Goal: Task Accomplishment & Management: Use online tool/utility

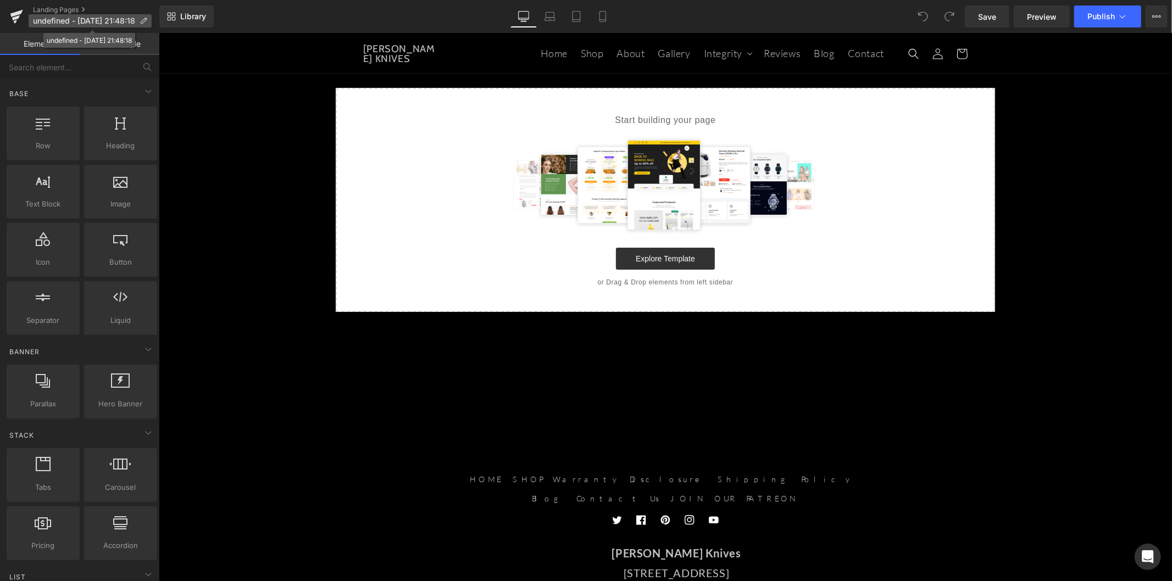
click at [146, 23] on icon at bounding box center [144, 21] width 8 height 8
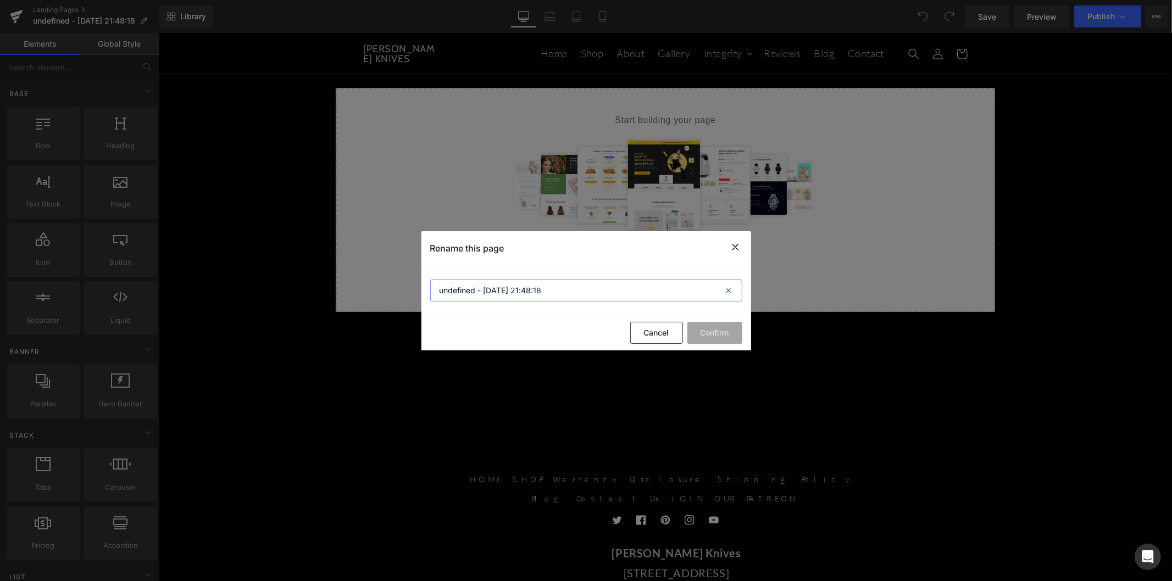
click at [559, 298] on input "undefined - [DATE] 21:48:18" at bounding box center [586, 291] width 312 height 22
type input "Sharpening Warranty Returns"
click at [716, 340] on button "Confirm" at bounding box center [714, 333] width 55 height 22
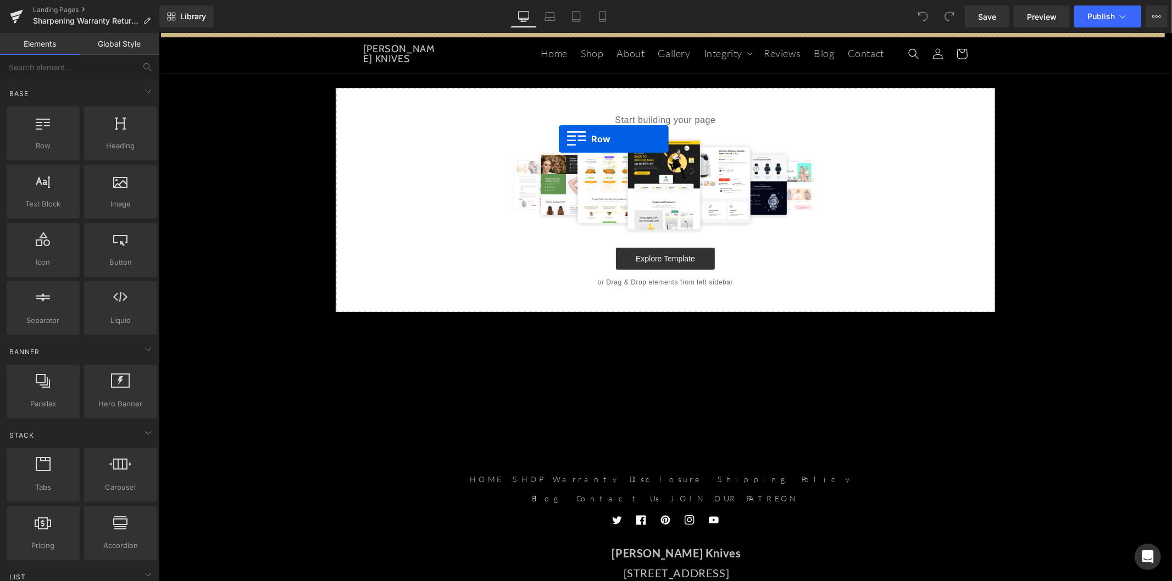
drag, startPoint x: 217, startPoint y: 166, endPoint x: 558, endPoint y: 138, distance: 342.3
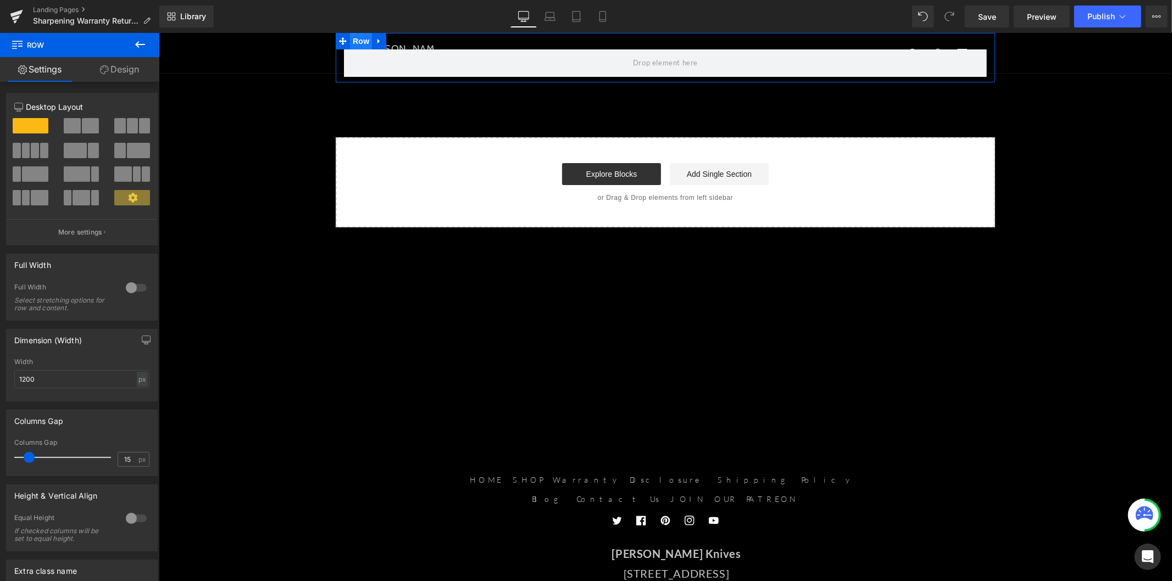
click at [355, 41] on span "Row" at bounding box center [360, 40] width 22 height 16
click at [129, 293] on div at bounding box center [136, 288] width 26 height 18
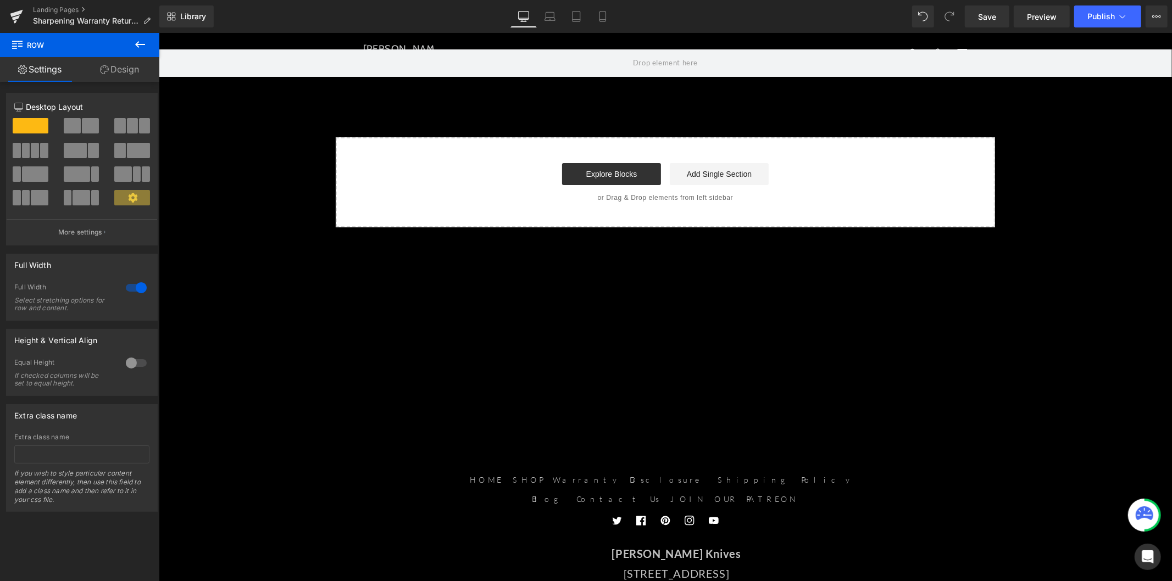
click at [130, 43] on button at bounding box center [140, 45] width 38 height 24
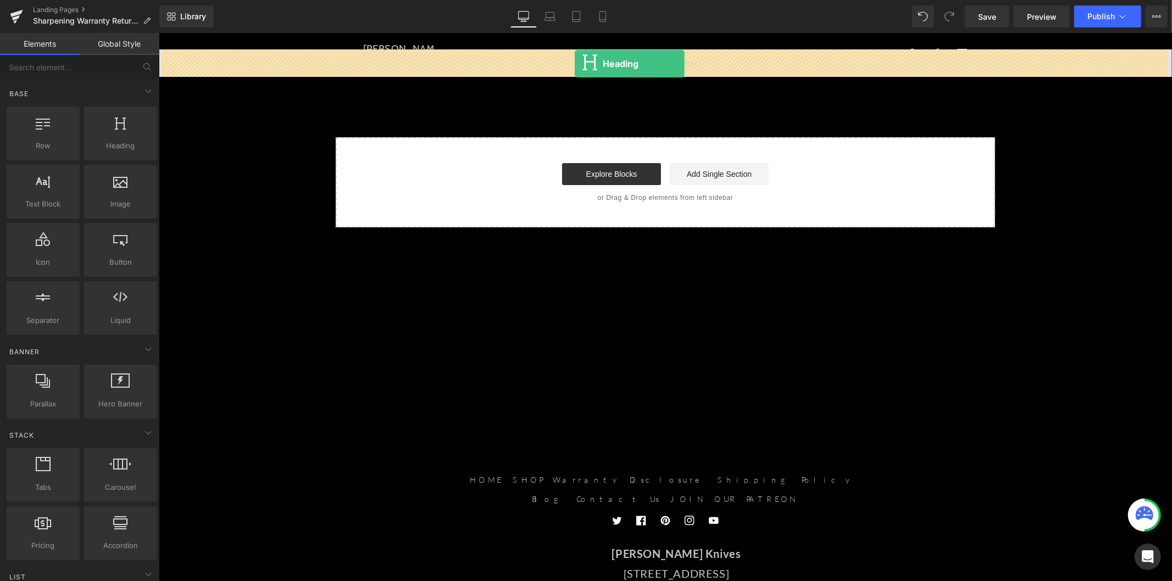
drag, startPoint x: 292, startPoint y: 175, endPoint x: 574, endPoint y: 63, distance: 303.3
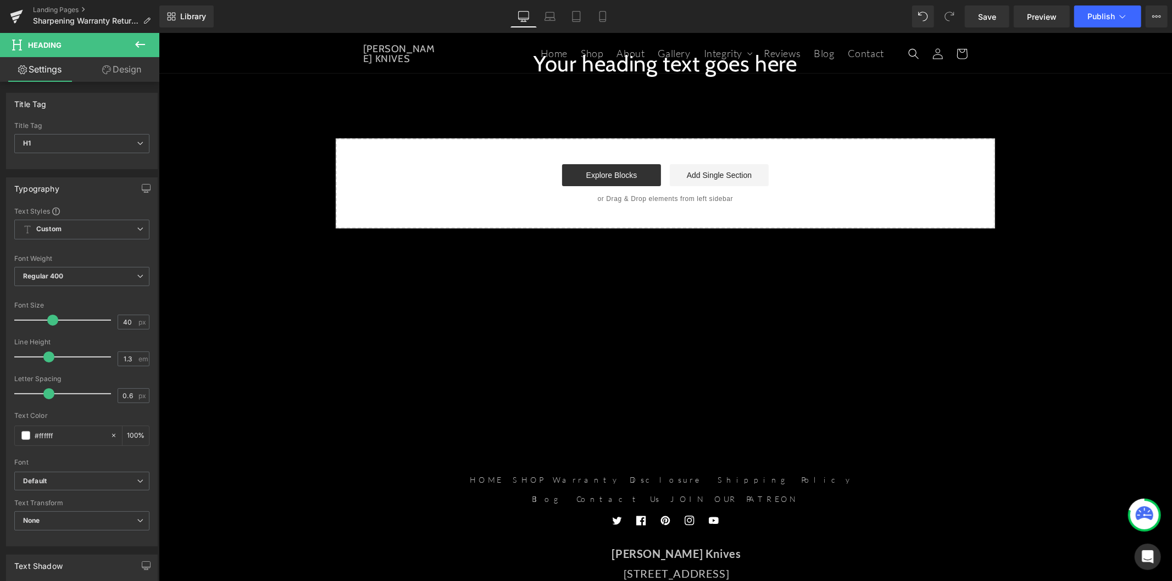
click at [644, 67] on span "Heading" at bounding box center [659, 63] width 30 height 13
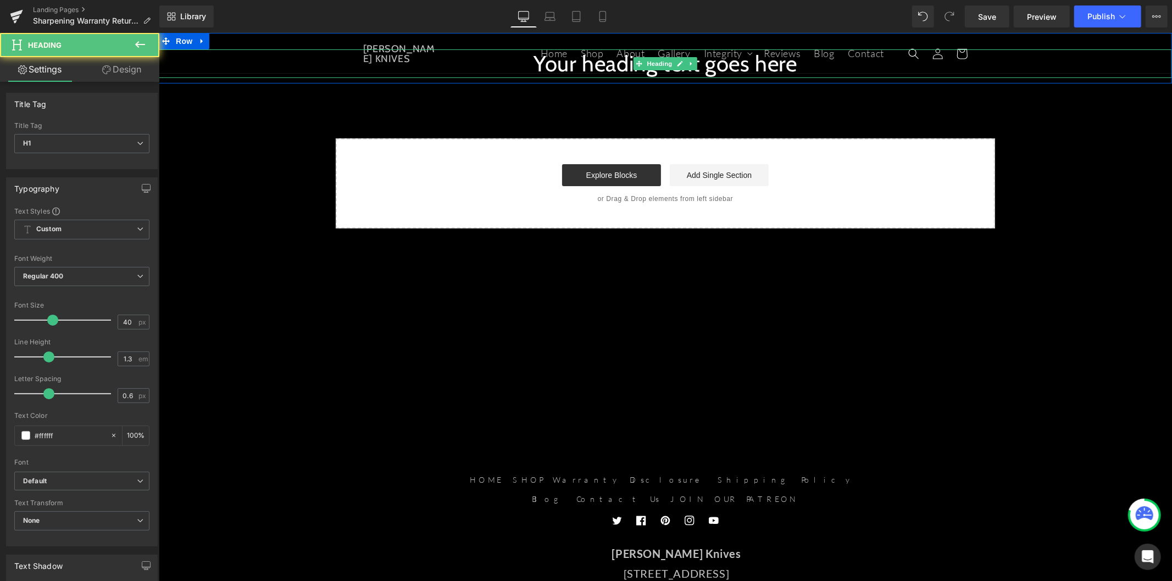
click at [582, 73] on h1 "Your heading text goes here" at bounding box center [664, 63] width 1013 height 29
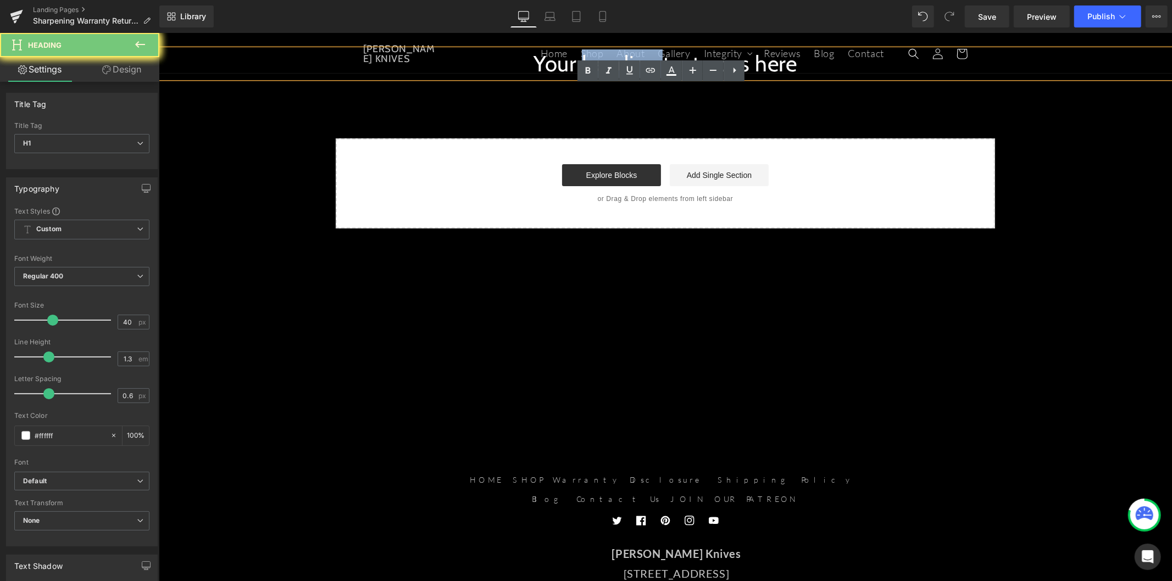
click at [582, 73] on h1 "Your heading text goes here" at bounding box center [664, 63] width 1013 height 29
drag, startPoint x: 424, startPoint y: 40, endPoint x: 583, endPoint y: 73, distance: 162.7
click at [583, 73] on link at bounding box center [587, 70] width 21 height 21
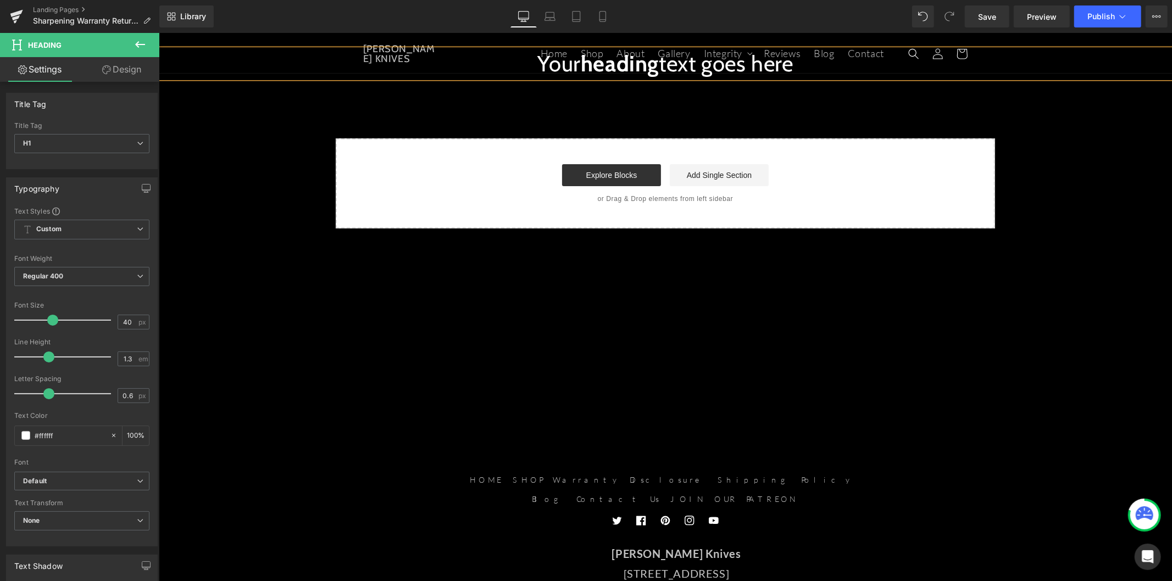
click at [555, 71] on h1 "Your heading text goes here" at bounding box center [664, 63] width 1013 height 29
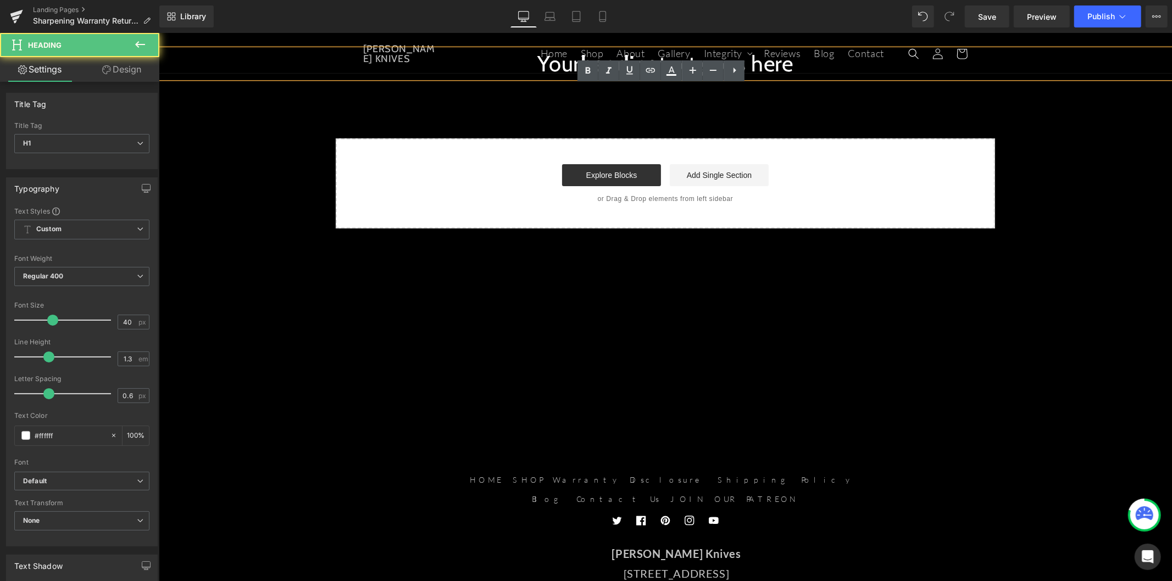
click at [555, 71] on h1 "Your heading text goes here" at bounding box center [664, 63] width 1013 height 29
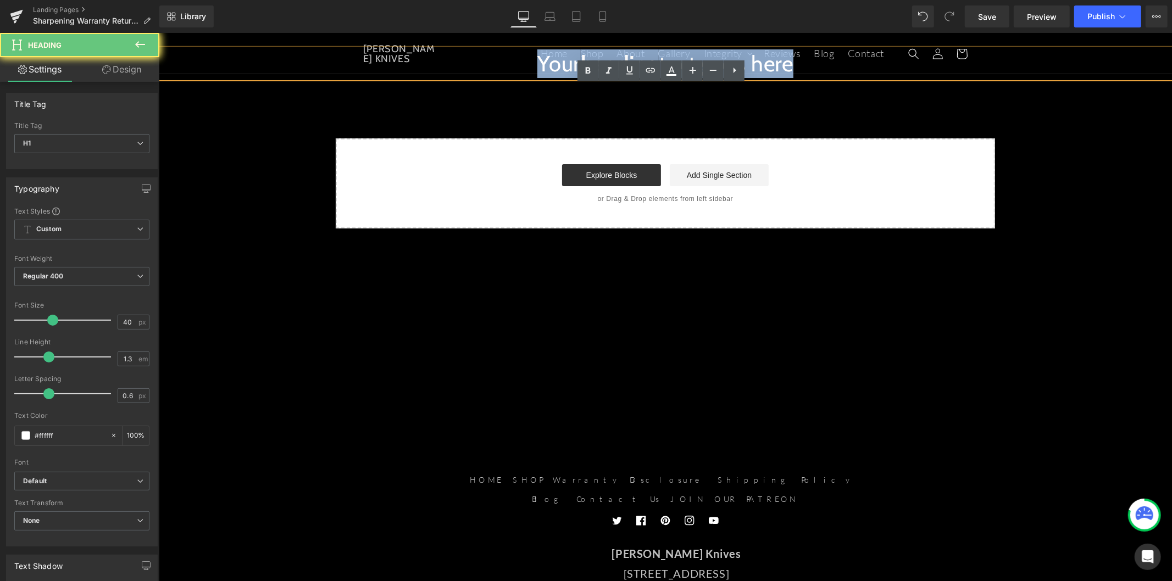
click at [555, 71] on h1 "Your heading text goes here" at bounding box center [664, 63] width 1013 height 29
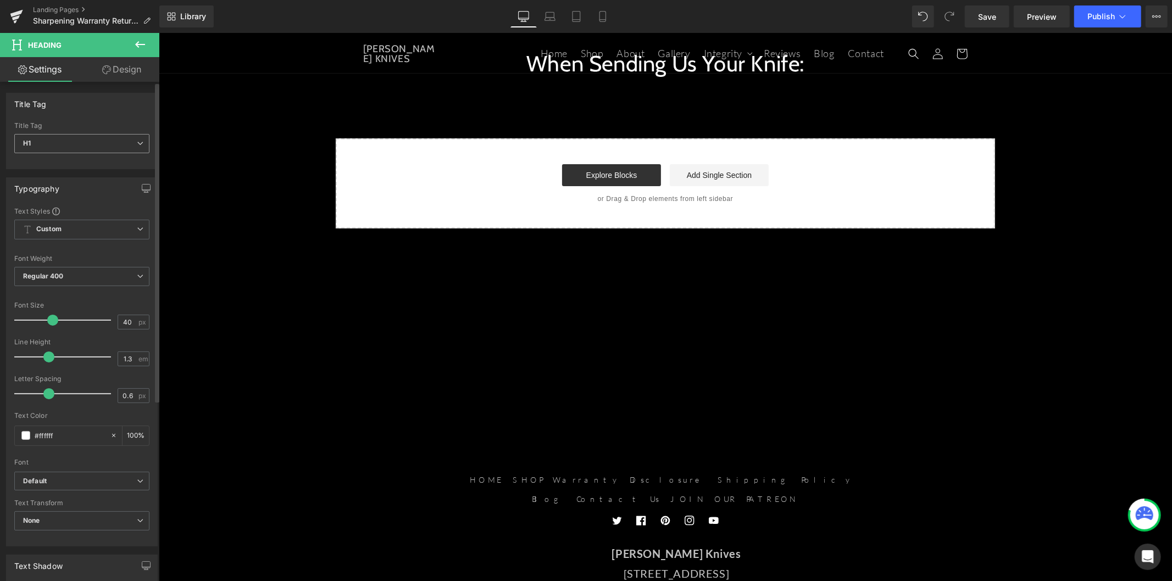
click at [94, 138] on span "H1" at bounding box center [81, 143] width 135 height 19
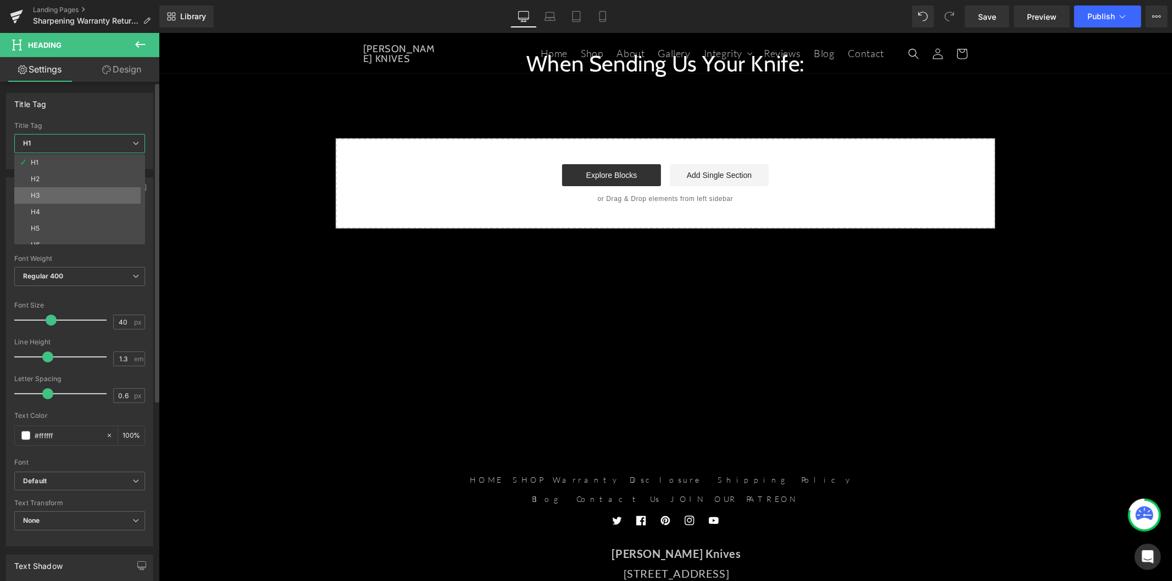
click at [78, 193] on li "H3" at bounding box center [82, 195] width 136 height 16
type input "18"
type input "100"
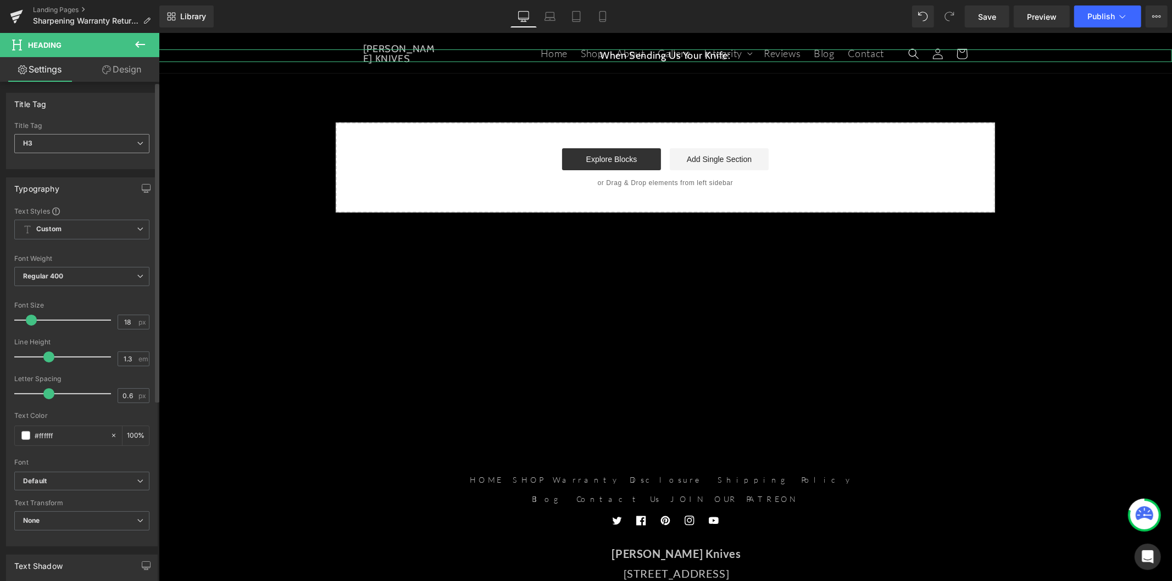
click at [84, 145] on span "H3" at bounding box center [81, 143] width 135 height 19
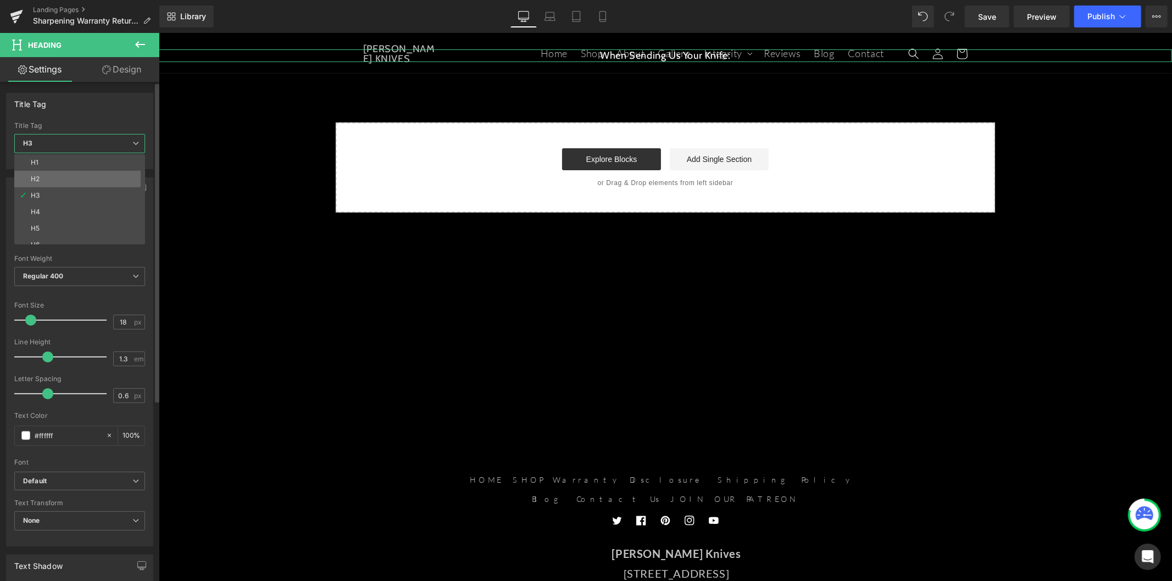
click at [77, 181] on li "H2" at bounding box center [82, 179] width 136 height 16
type input "24"
type input "100"
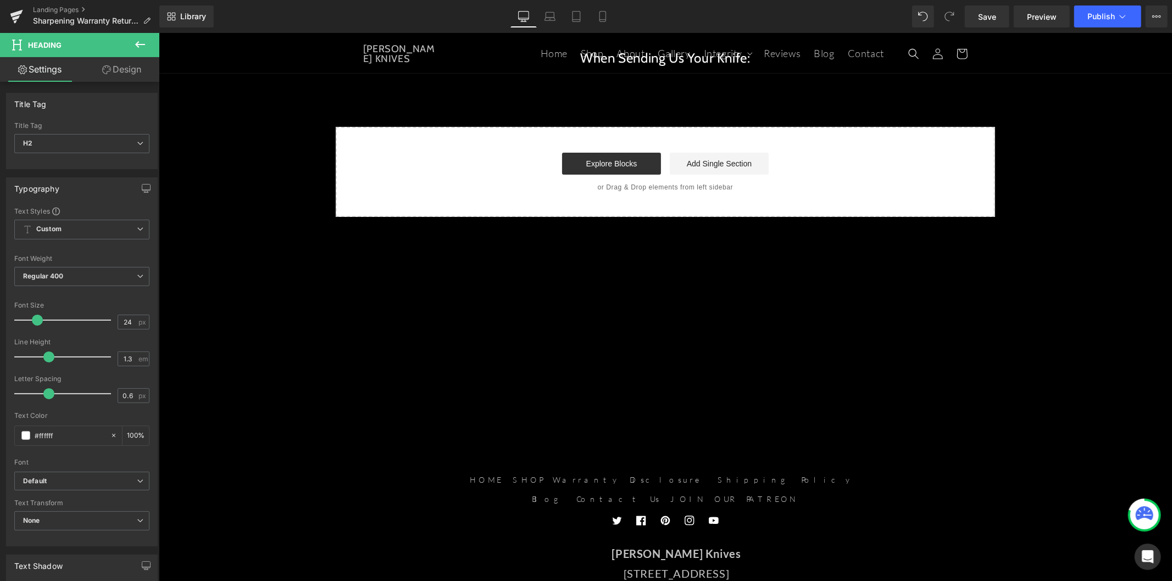
click at [140, 47] on icon at bounding box center [140, 44] width 13 height 13
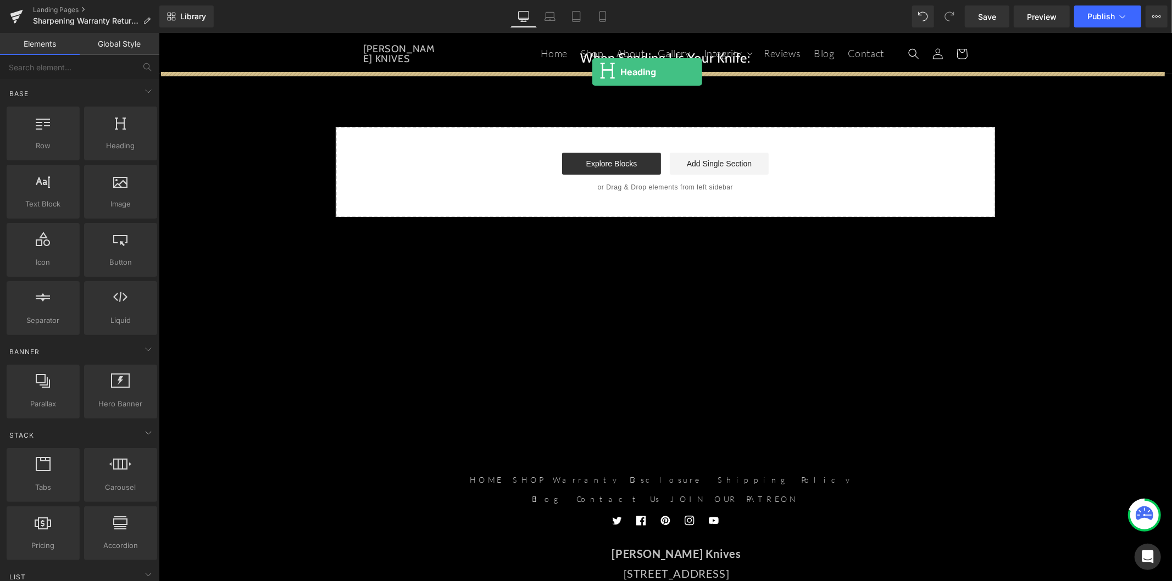
drag, startPoint x: 270, startPoint y: 161, endPoint x: 592, endPoint y: 71, distance: 333.7
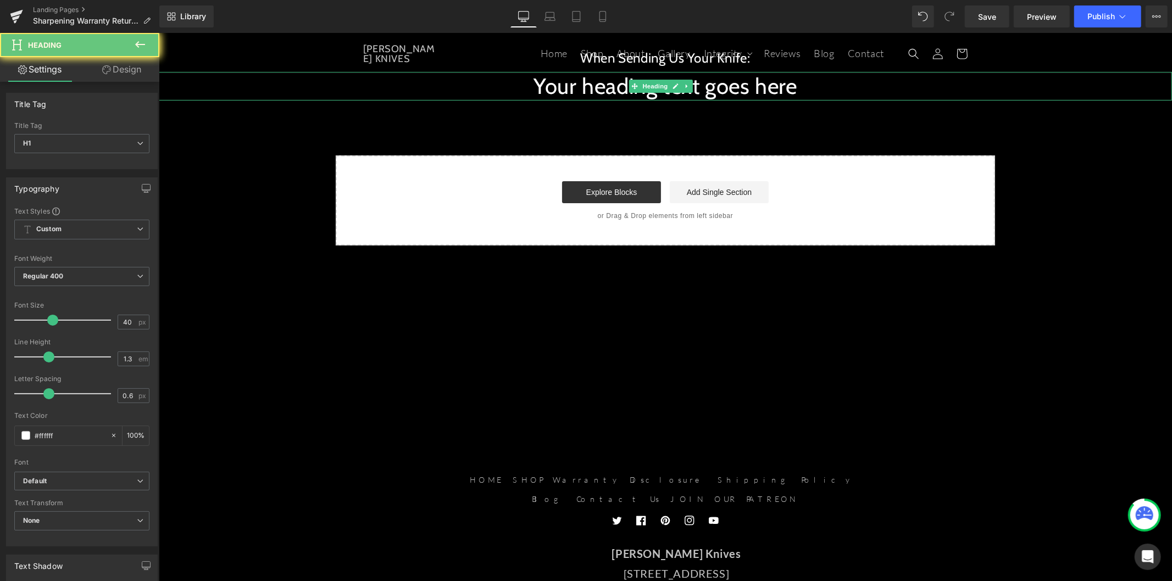
click at [549, 86] on h1 "Your heading text goes here" at bounding box center [664, 85] width 1013 height 29
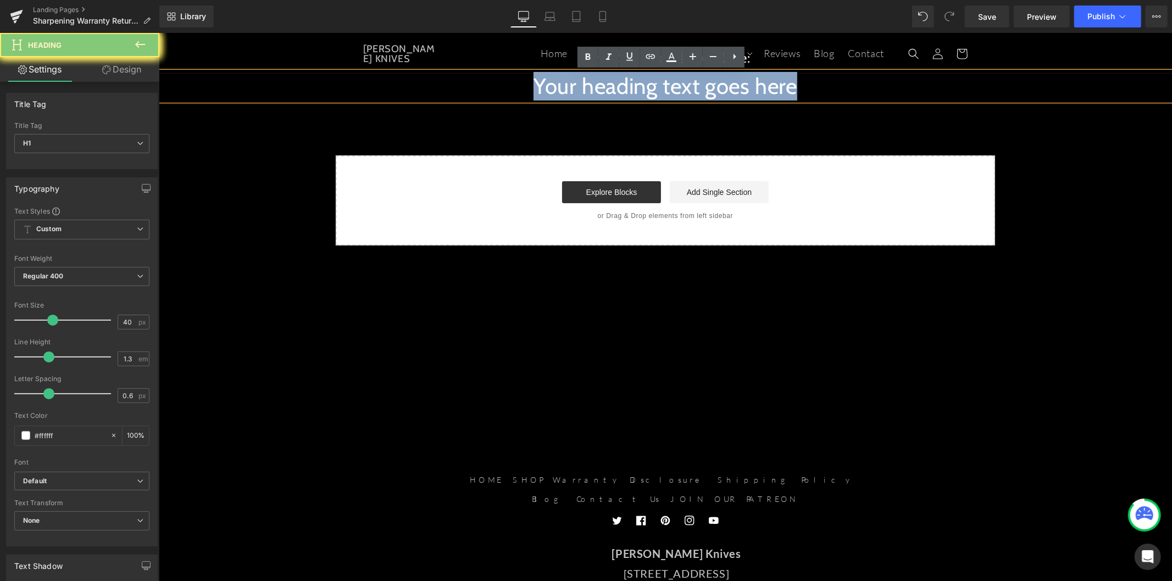
click at [549, 86] on h1 "Your heading text goes here" at bounding box center [664, 85] width 1013 height 29
paste div
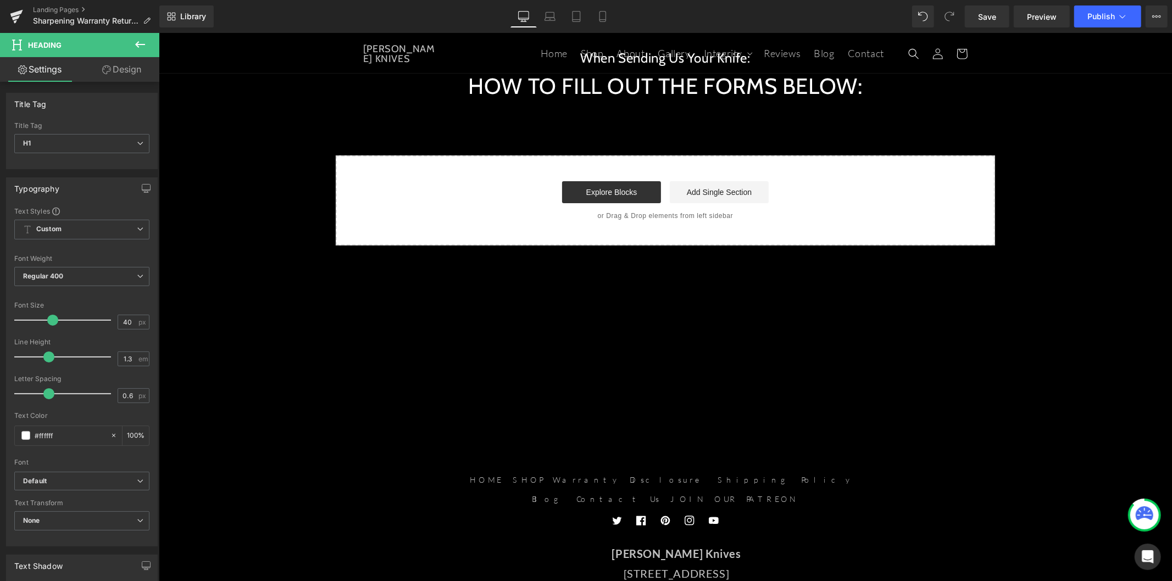
click at [138, 41] on icon at bounding box center [140, 44] width 13 height 13
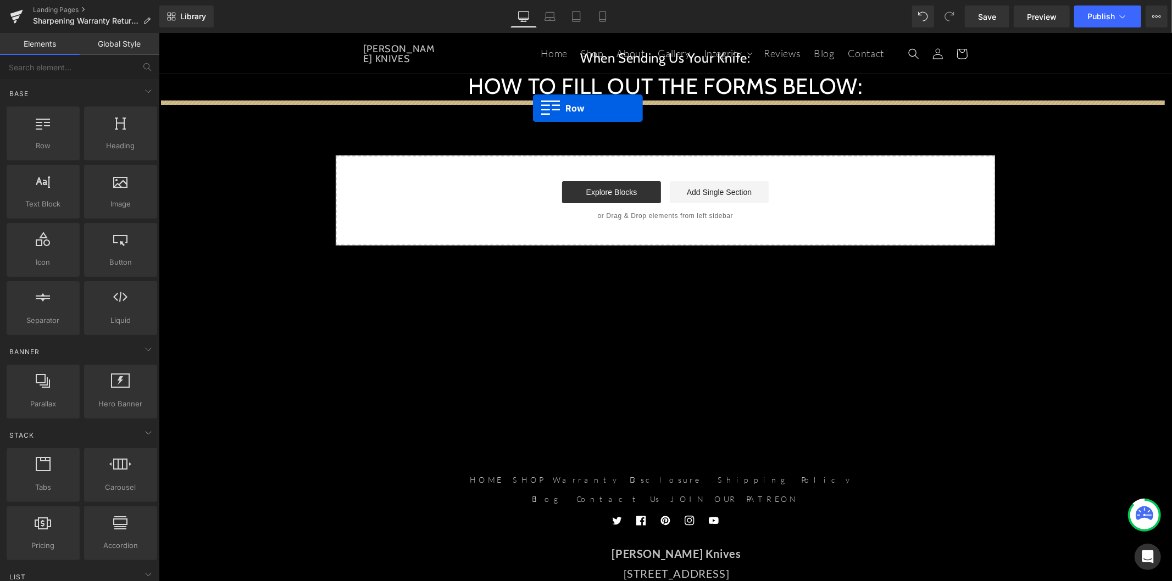
drag, startPoint x: 204, startPoint y: 168, endPoint x: 532, endPoint y: 108, distance: 334.0
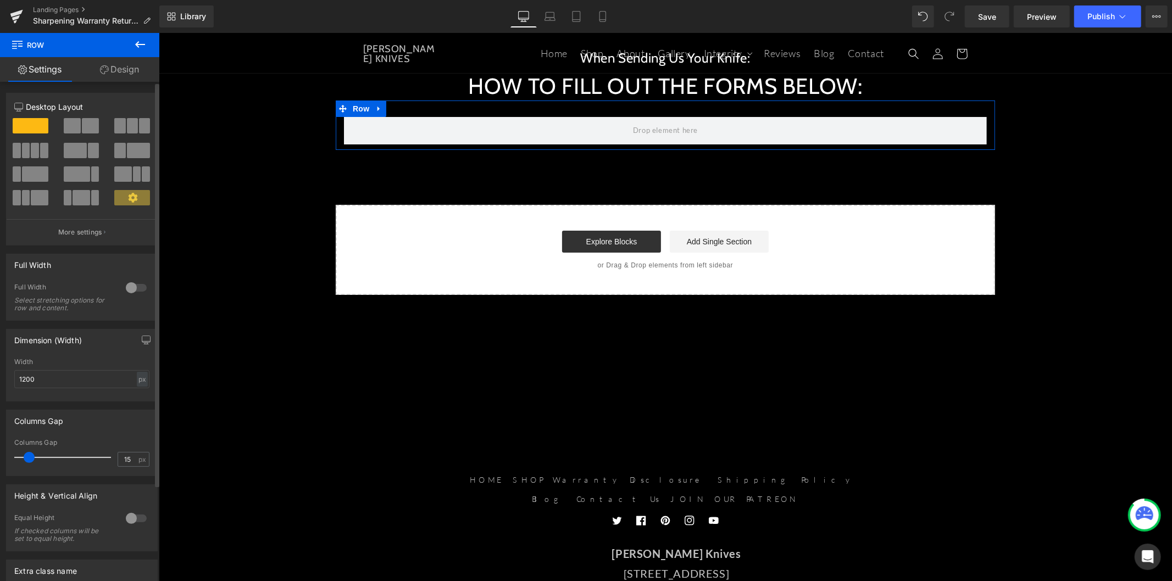
click at [39, 161] on div at bounding box center [30, 155] width 51 height 24
click at [40, 153] on span at bounding box center [44, 150] width 8 height 15
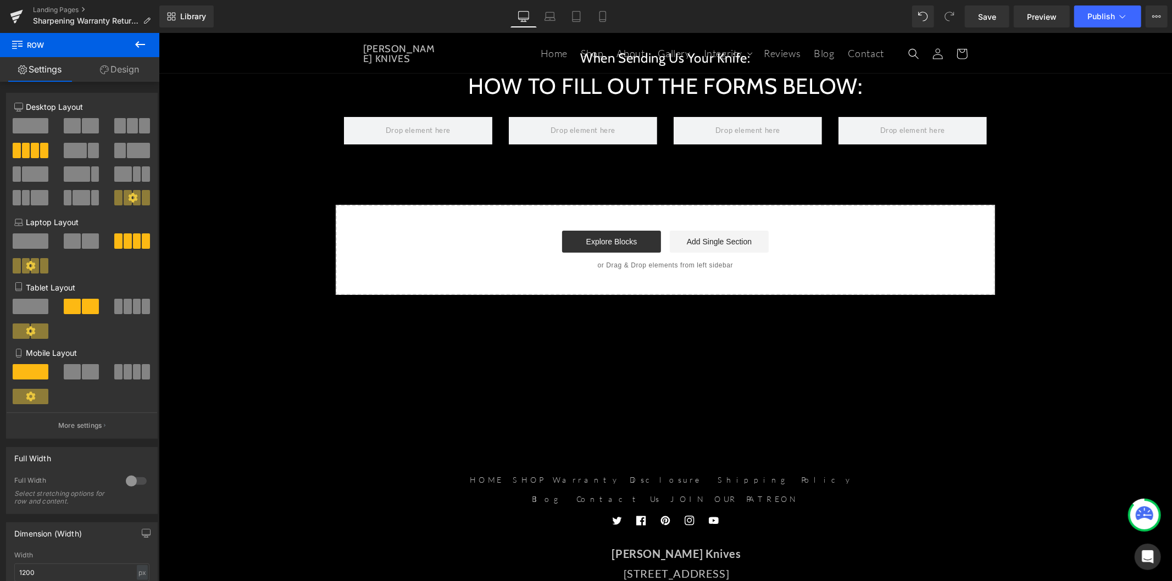
click at [144, 45] on icon at bounding box center [140, 44] width 10 height 7
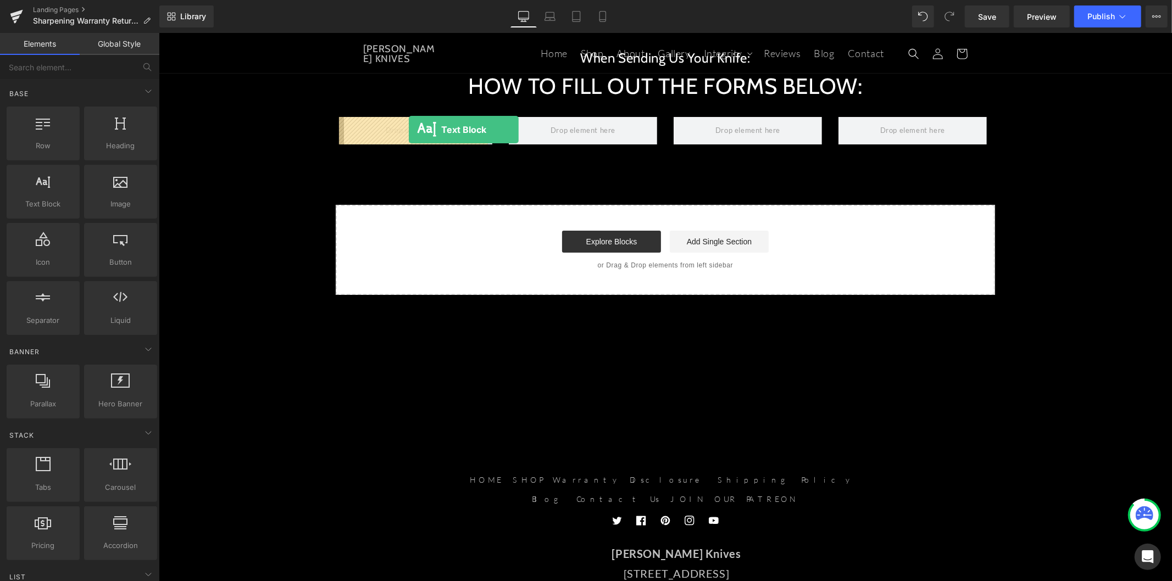
drag, startPoint x: 244, startPoint y: 228, endPoint x: 407, endPoint y: 129, distance: 190.3
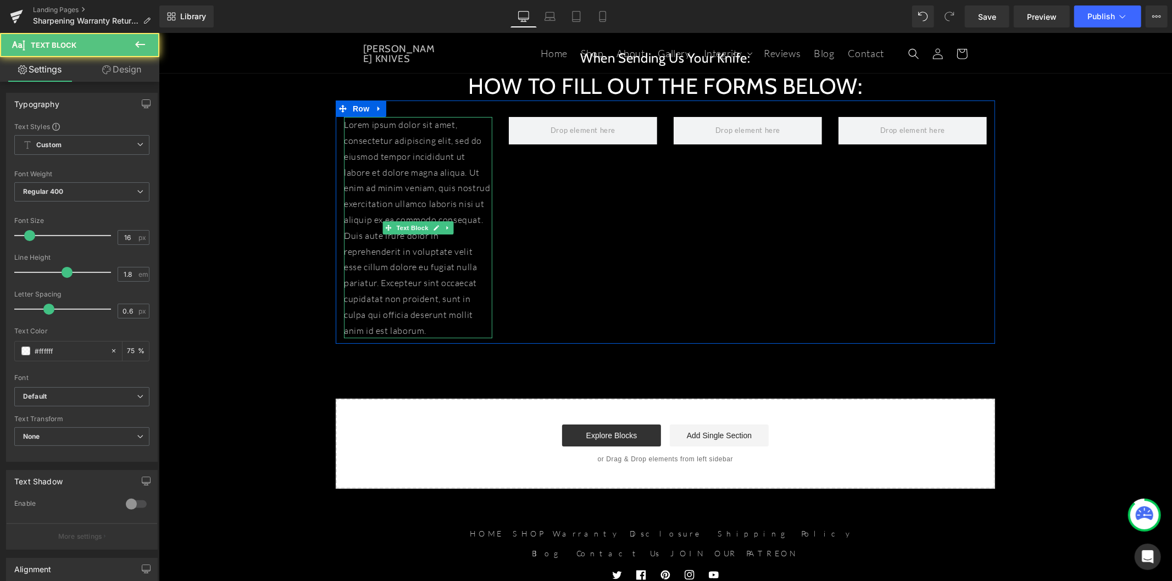
click at [396, 173] on p "Lorem ipsum dolor sit amet, consectetur adipiscing elit, sed do eiusmod tempor …" at bounding box center [417, 226] width 148 height 221
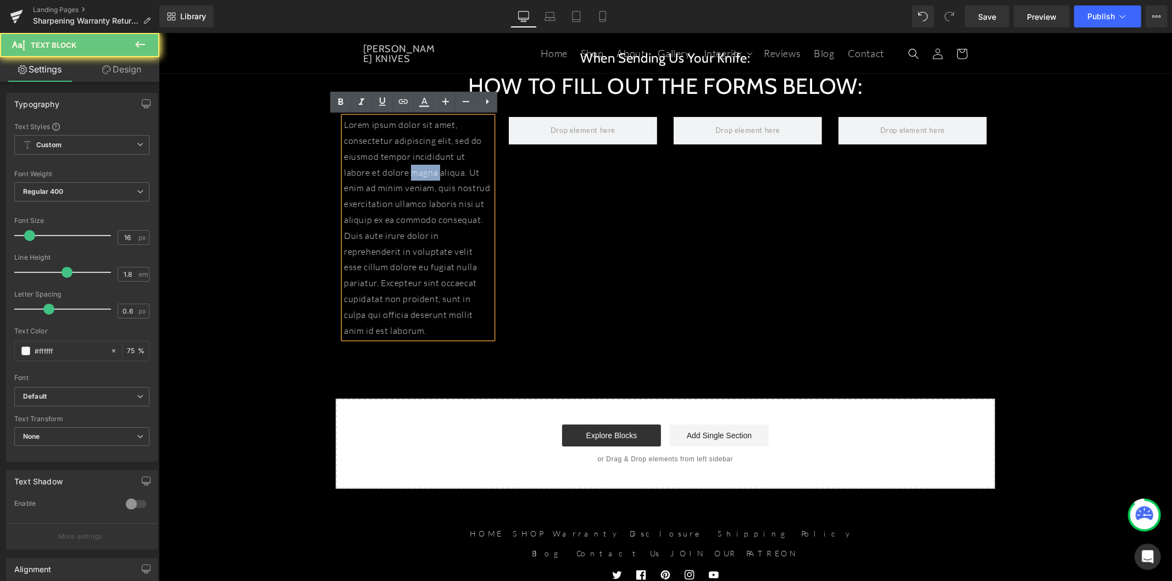
click at [396, 173] on p "Lorem ipsum dolor sit amet, consectetur adipiscing elit, sed do eiusmod tempor …" at bounding box center [417, 226] width 148 height 221
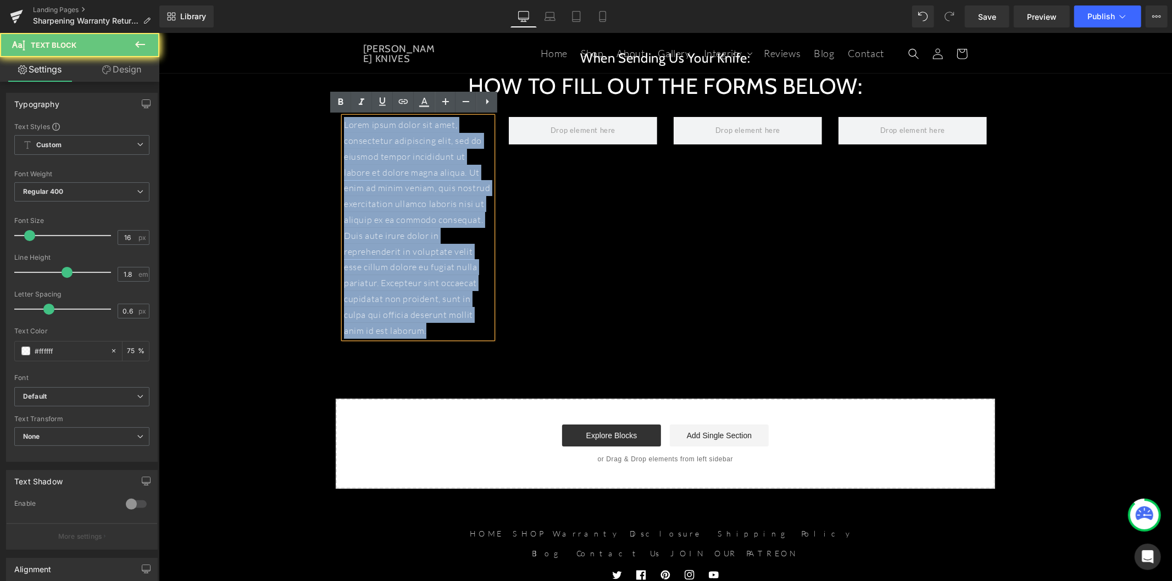
click at [396, 173] on p "Lorem ipsum dolor sit amet, consectetur adipiscing elit, sed do eiusmod tempor …" at bounding box center [417, 226] width 148 height 221
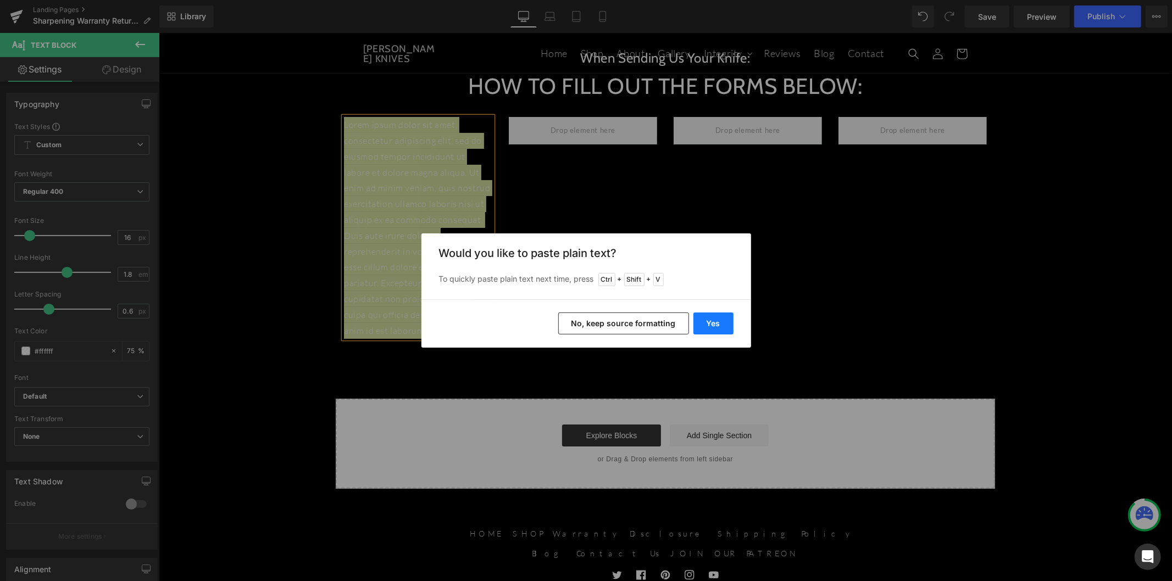
drag, startPoint x: 710, startPoint y: 326, endPoint x: 540, endPoint y: 288, distance: 175.0
click at [710, 326] on button "Yes" at bounding box center [713, 324] width 40 height 22
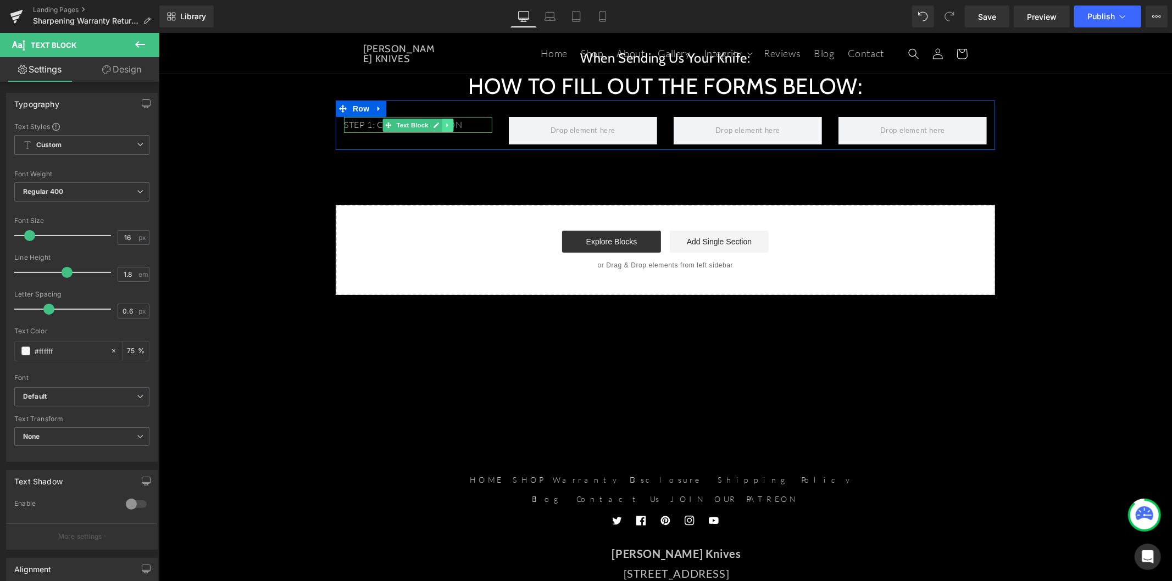
click at [444, 126] on icon at bounding box center [447, 124] width 6 height 7
click at [438, 126] on icon at bounding box center [441, 124] width 6 height 7
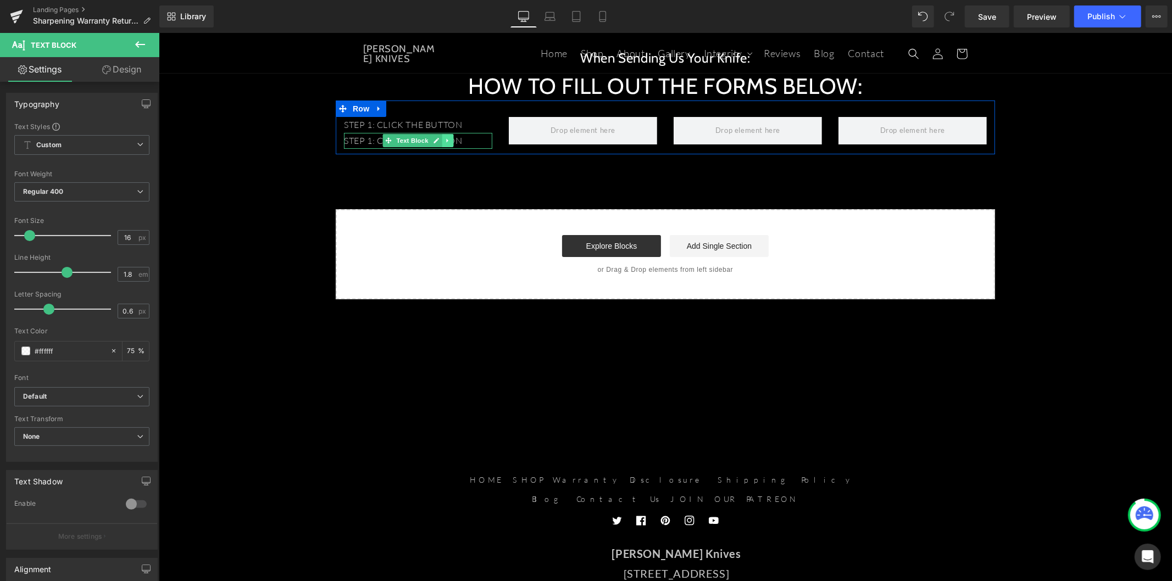
click at [444, 139] on icon at bounding box center [447, 140] width 6 height 7
click at [438, 141] on icon at bounding box center [441, 140] width 6 height 6
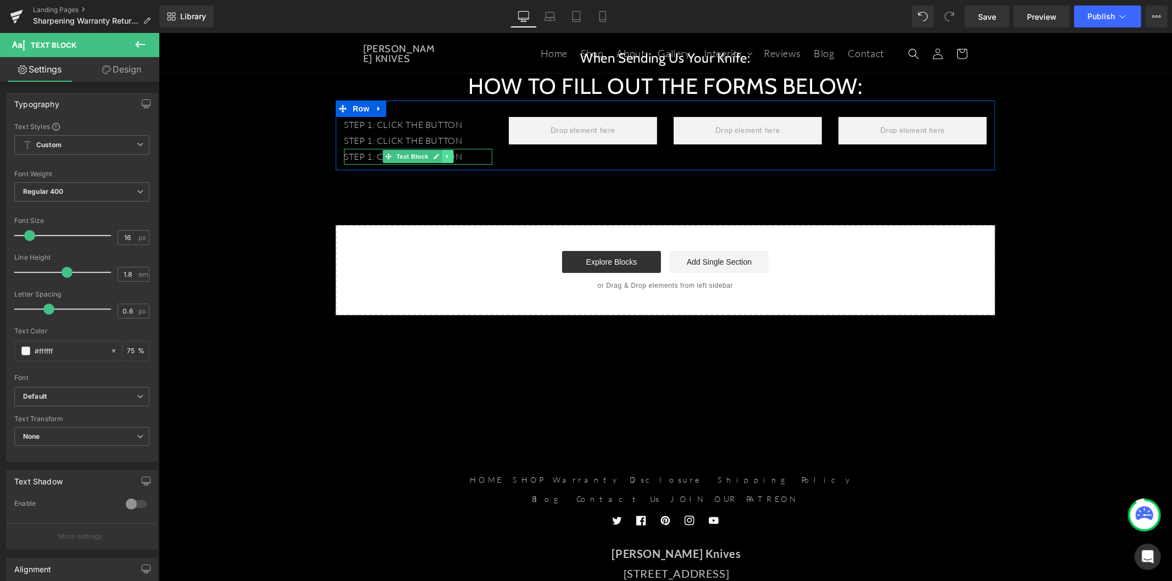
click at [444, 157] on icon at bounding box center [447, 156] width 6 height 7
click at [436, 155] on link at bounding box center [442, 155] width 12 height 13
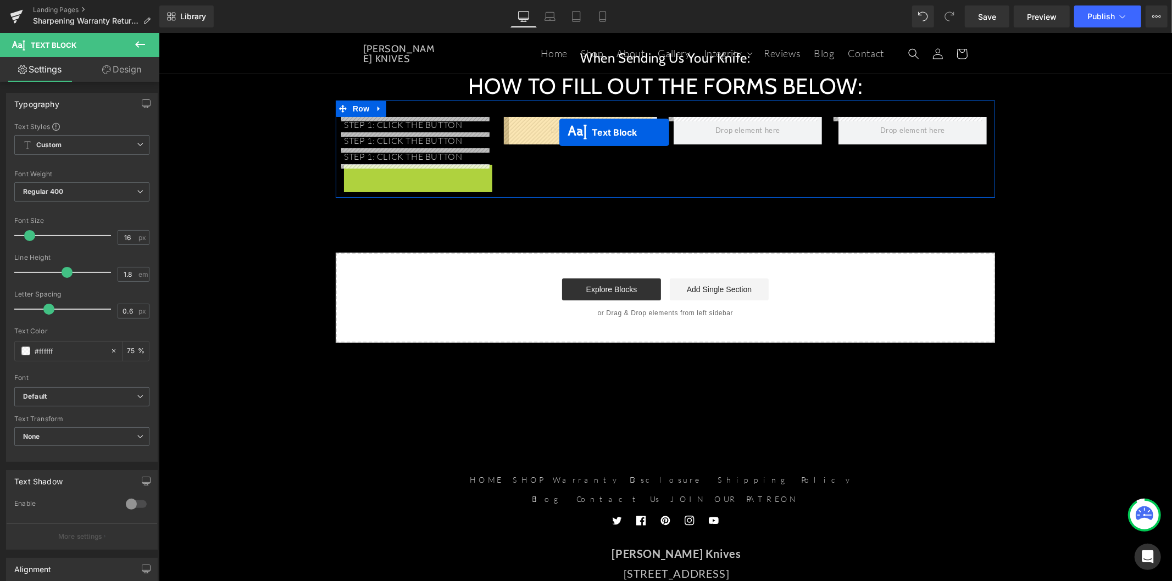
drag, startPoint x: 392, startPoint y: 173, endPoint x: 559, endPoint y: 132, distance: 172.0
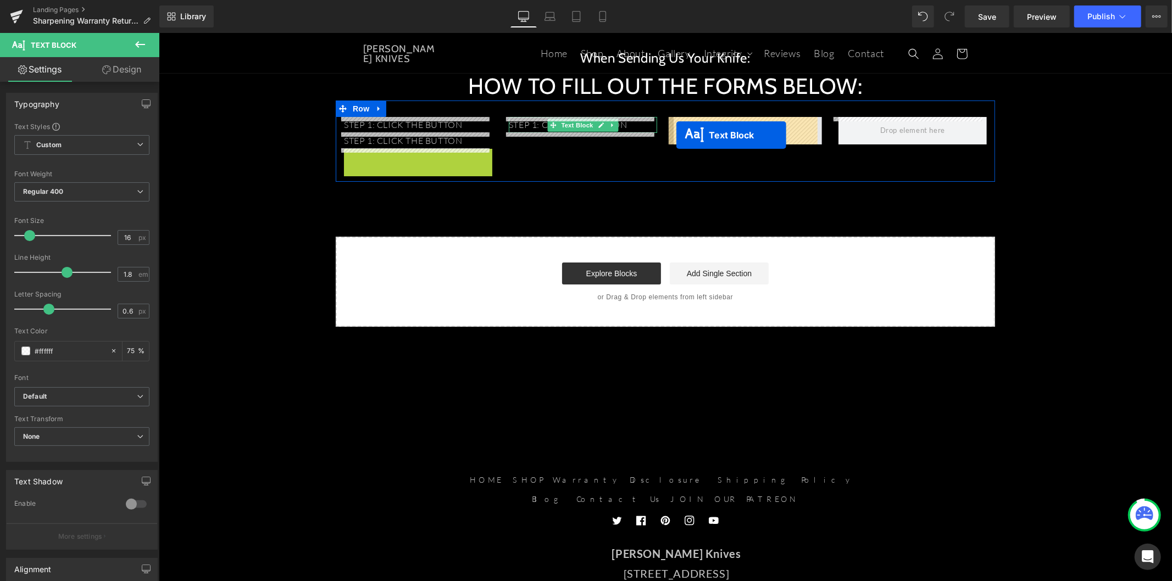
drag, startPoint x: 367, startPoint y: 157, endPoint x: 676, endPoint y: 135, distance: 309.6
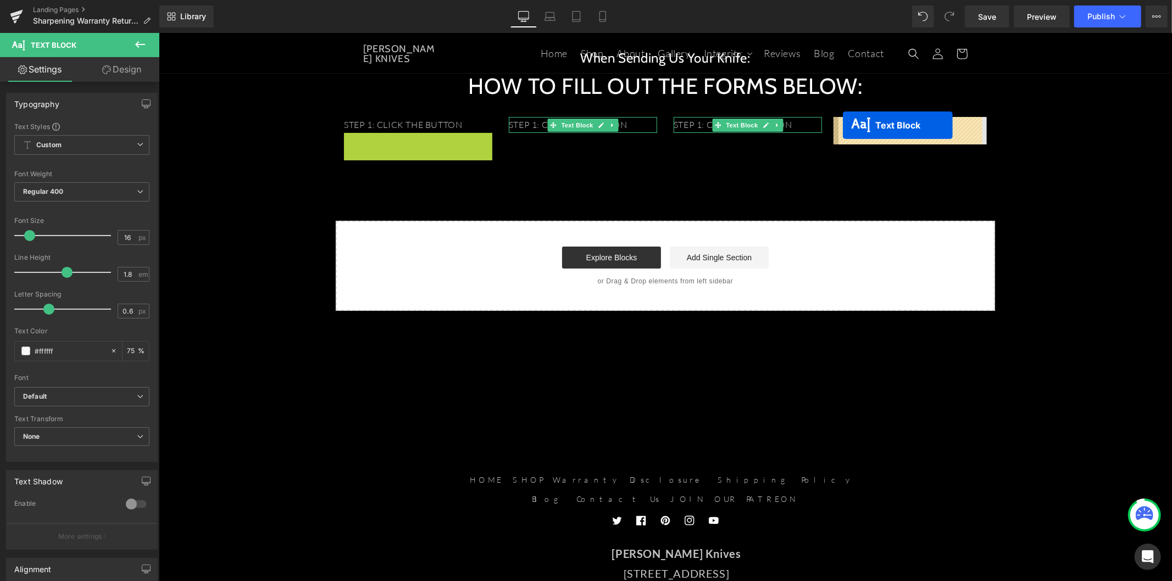
drag, startPoint x: 370, startPoint y: 141, endPoint x: 842, endPoint y: 125, distance: 472.2
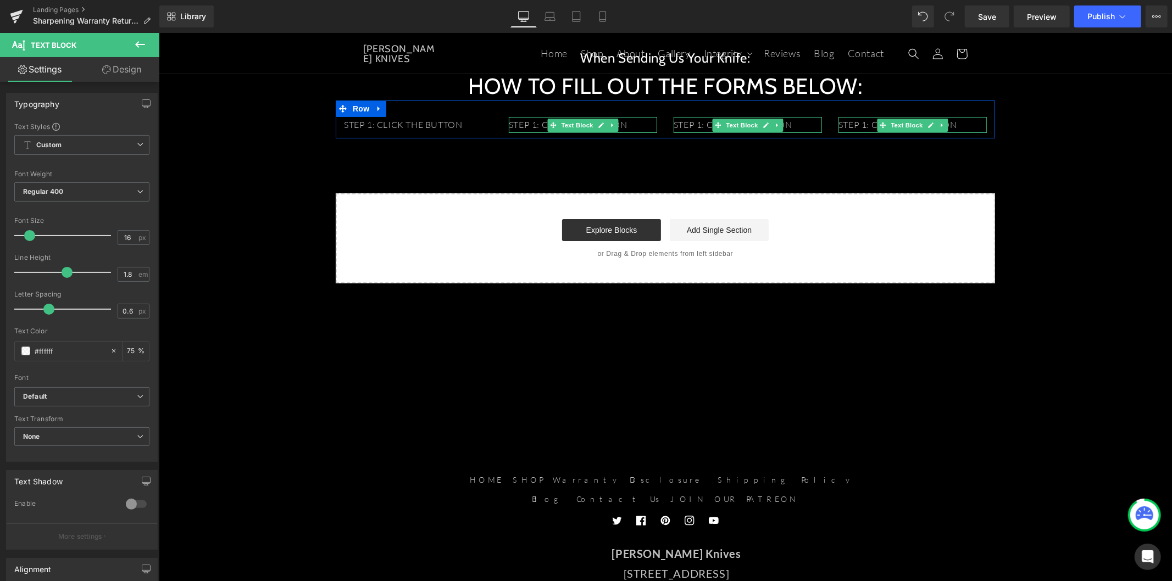
click at [531, 125] on p "STEP 1: CLICK THE BUTTON" at bounding box center [582, 124] width 148 height 16
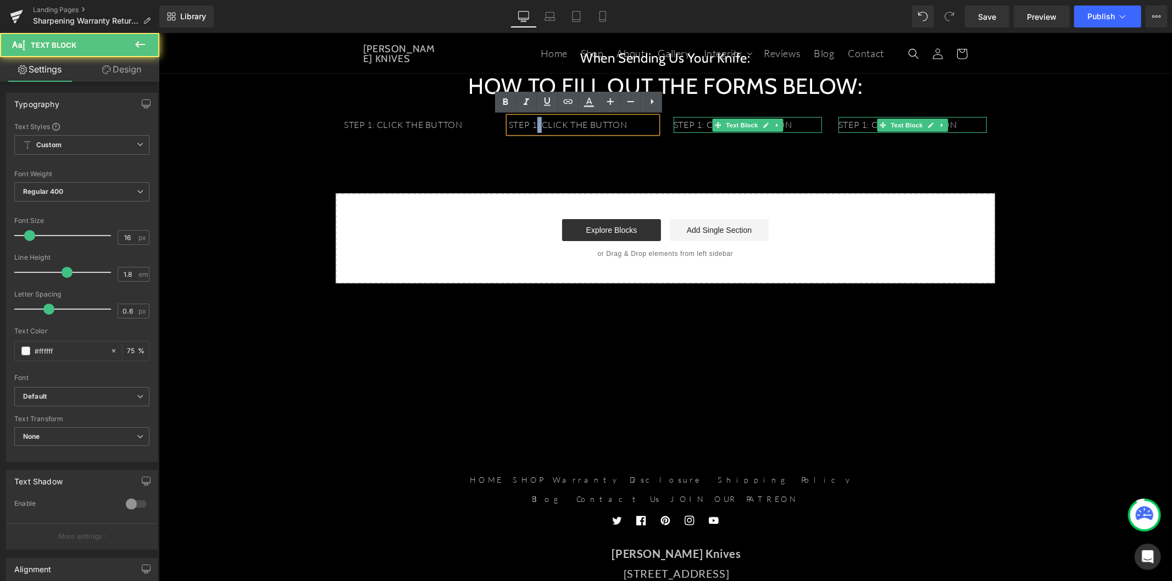
click at [531, 125] on p "STEP 1: CLICK THE BUTTON" at bounding box center [582, 124] width 148 height 16
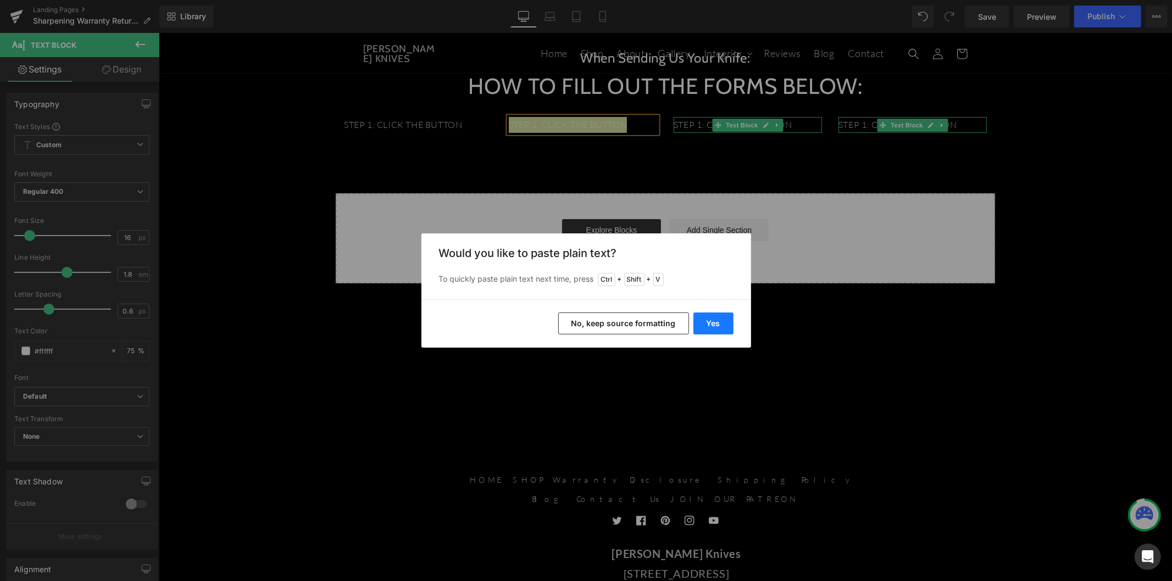
drag, startPoint x: 713, startPoint y: 325, endPoint x: 553, endPoint y: 292, distance: 162.8
click at [713, 325] on button "Yes" at bounding box center [713, 324] width 40 height 22
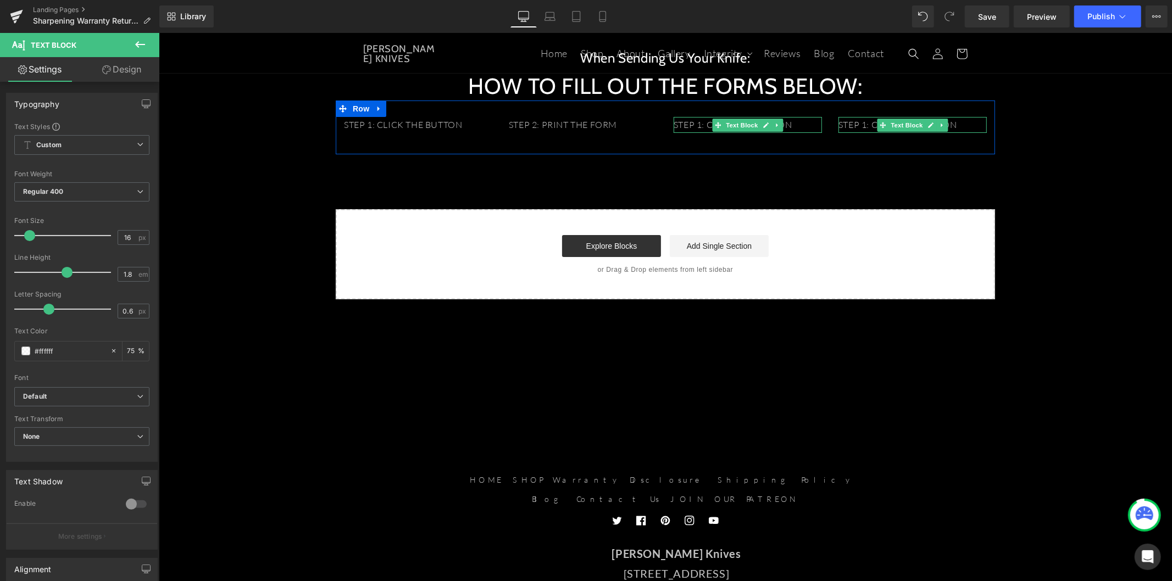
click at [683, 126] on p "STEP 1: CLICK THE BUTTON" at bounding box center [747, 124] width 148 height 16
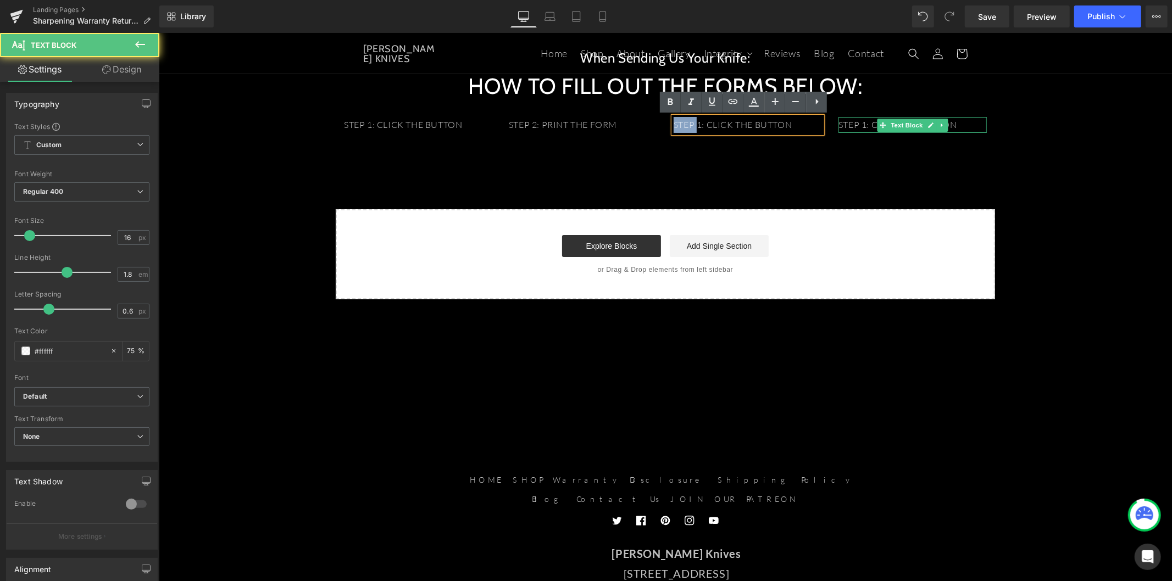
click at [683, 126] on p "STEP 1: CLICK THE BUTTON" at bounding box center [747, 124] width 148 height 16
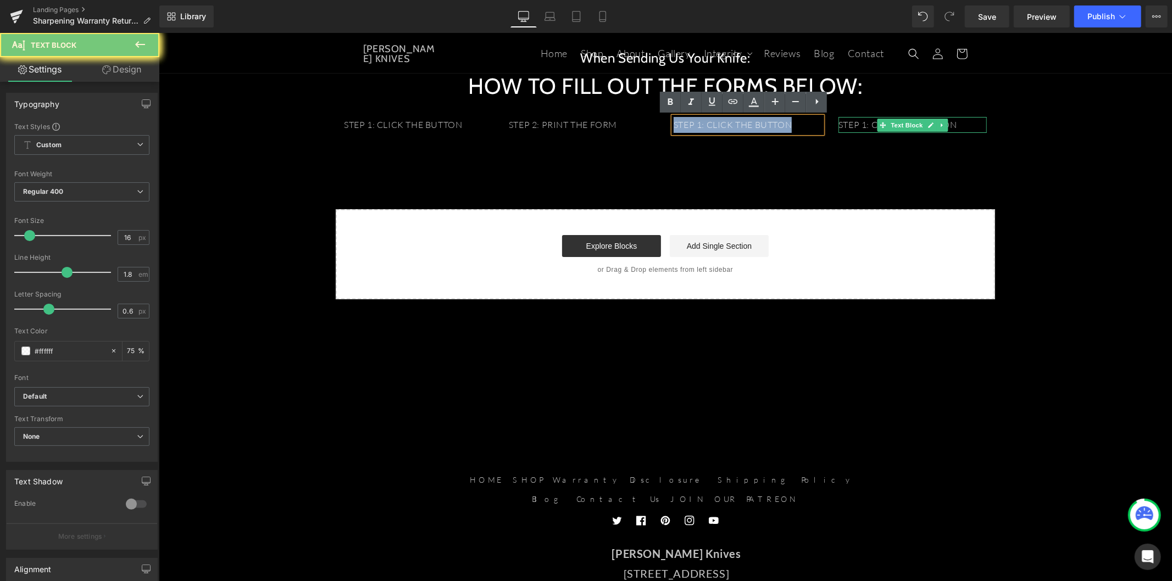
click at [683, 126] on p "STEP 1: CLICK THE BUTTON" at bounding box center [747, 124] width 148 height 16
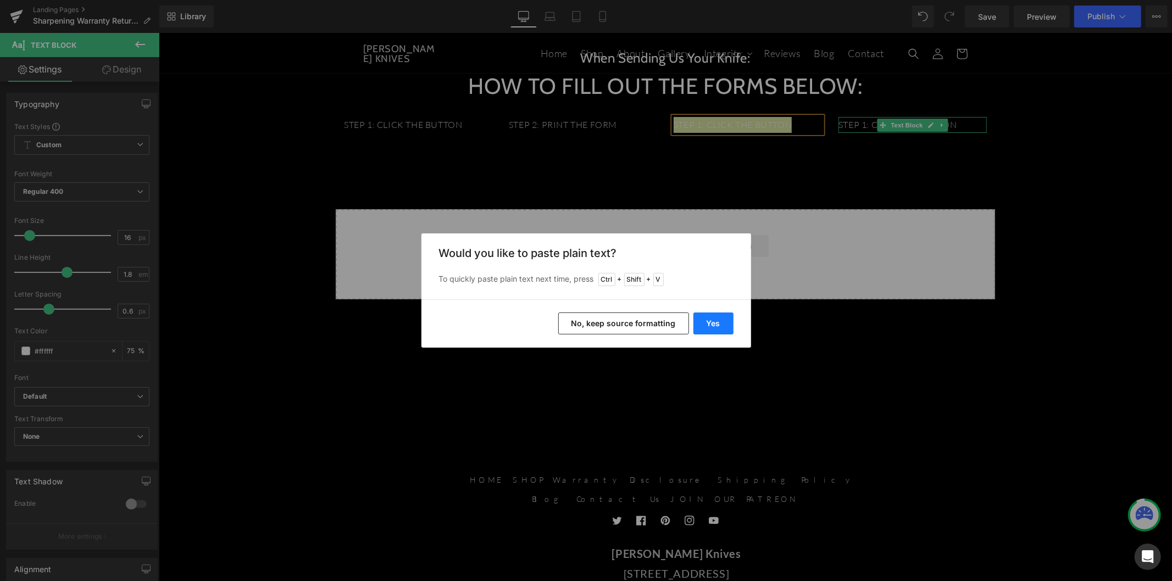
drag, startPoint x: 711, startPoint y: 320, endPoint x: 563, endPoint y: 264, distance: 158.4
click at [711, 320] on button "Yes" at bounding box center [713, 324] width 40 height 22
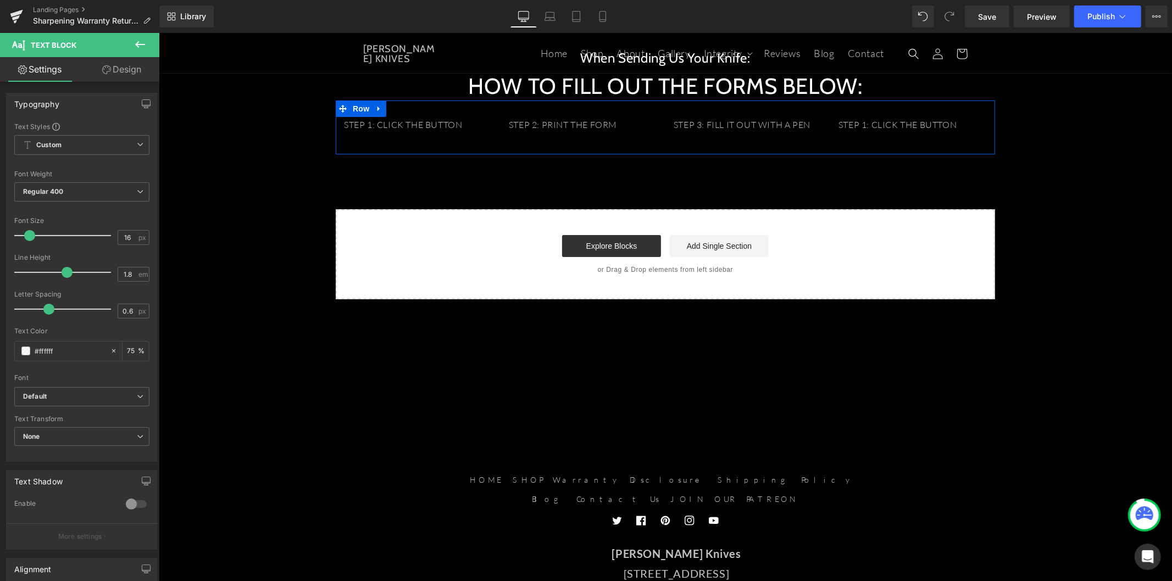
click at [864, 129] on p "STEP 1: CLICK THE BUTTON" at bounding box center [912, 124] width 148 height 16
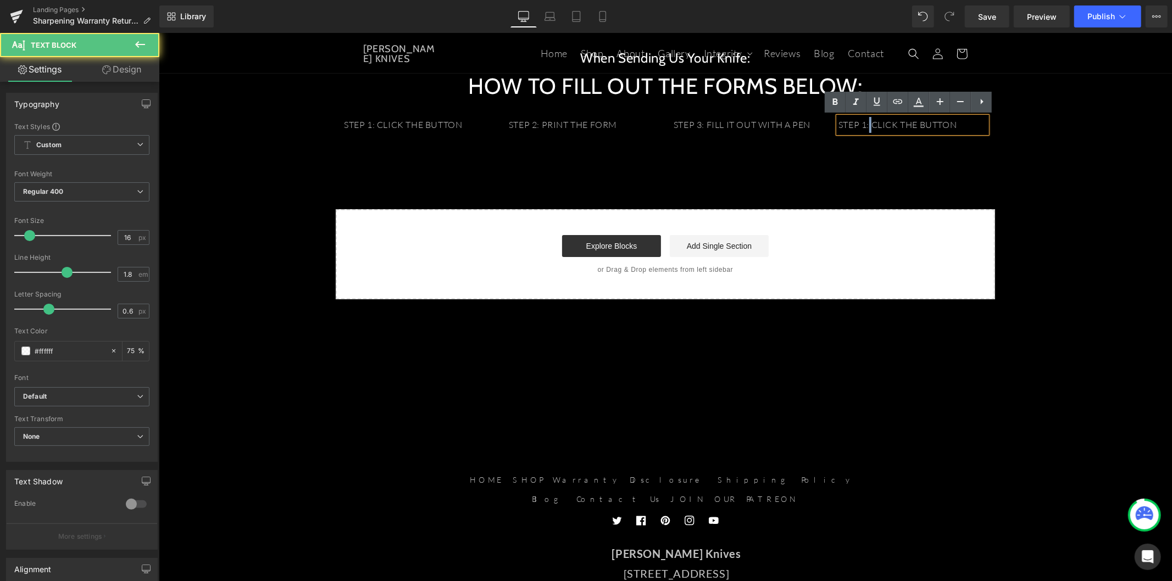
click at [864, 129] on p "STEP 1: CLICK THE BUTTON" at bounding box center [912, 124] width 148 height 16
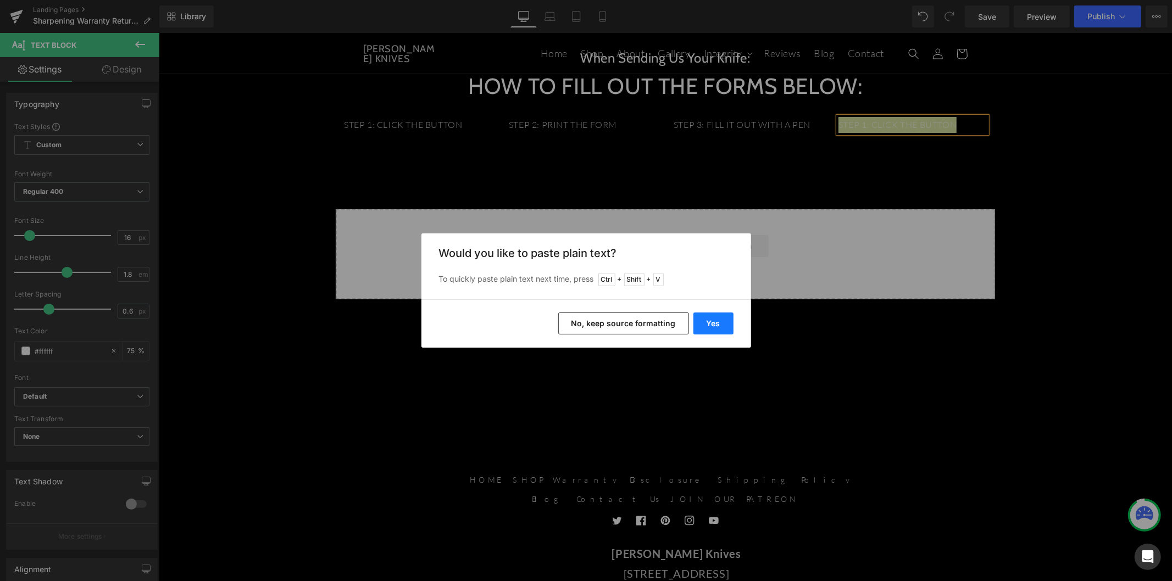
drag, startPoint x: 712, startPoint y: 323, endPoint x: 551, endPoint y: 288, distance: 164.7
click at [712, 323] on button "Yes" at bounding box center [713, 324] width 40 height 22
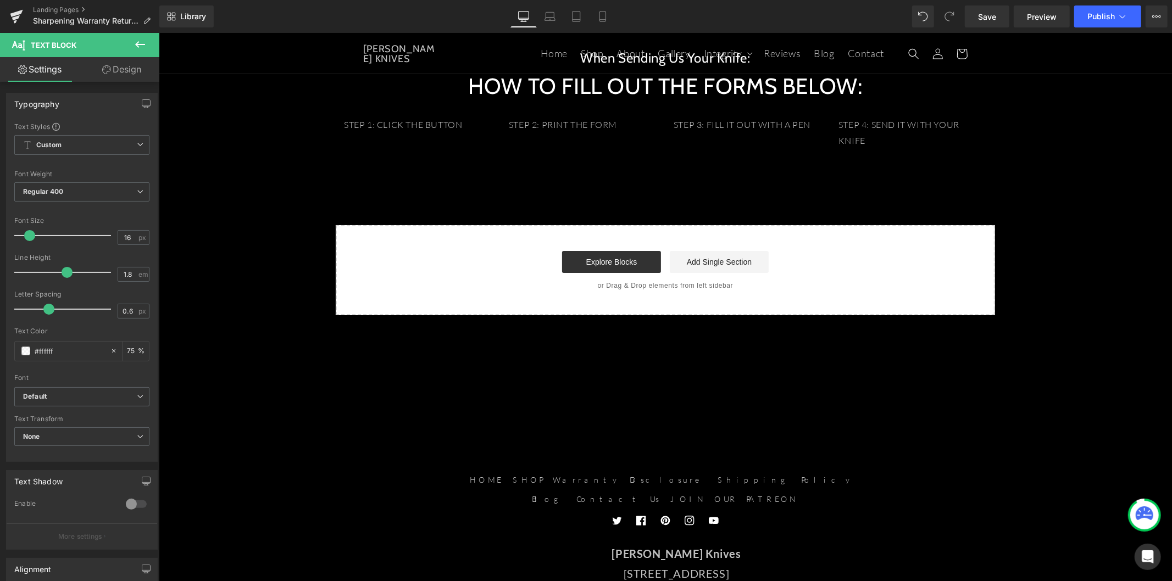
click at [142, 44] on icon at bounding box center [140, 44] width 10 height 7
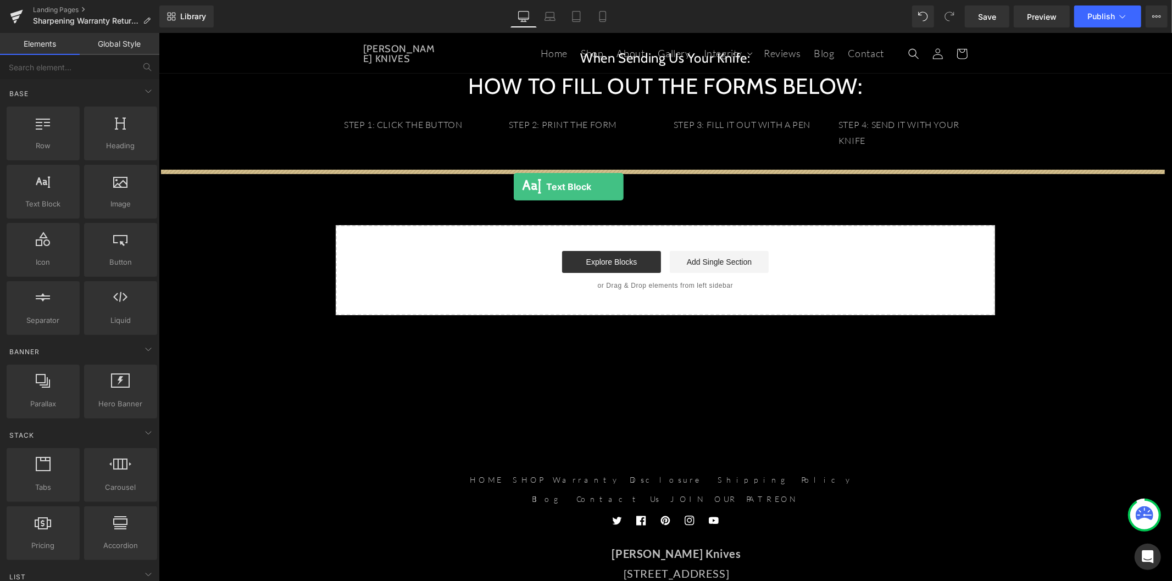
drag, startPoint x: 219, startPoint y: 226, endPoint x: 513, endPoint y: 186, distance: 296.7
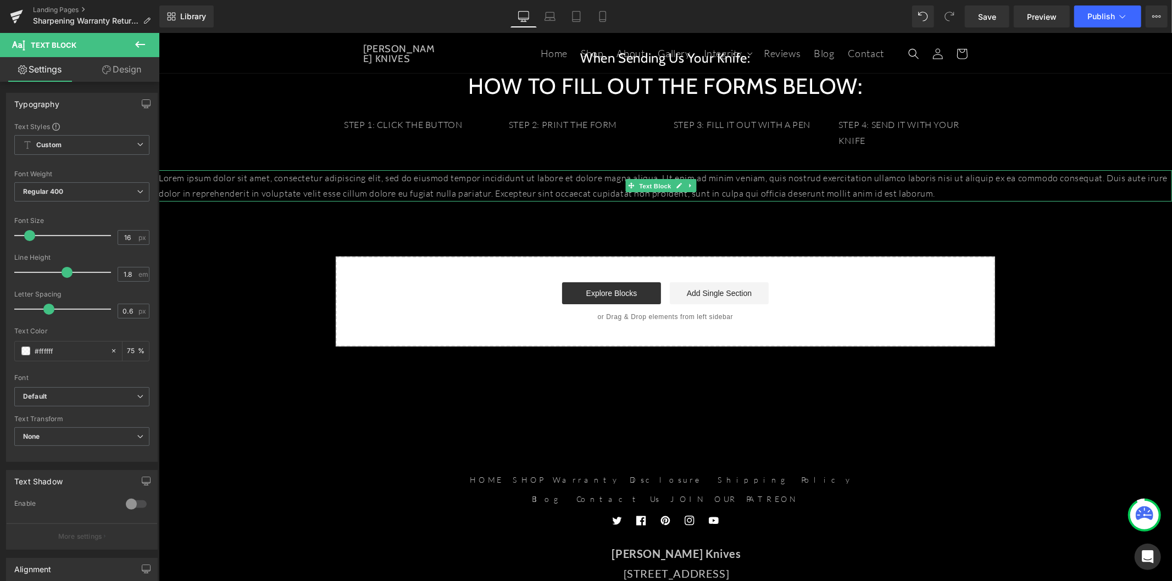
click at [647, 187] on span "Text Block" at bounding box center [654, 185] width 36 height 13
click at [598, 190] on p "Lorem ipsum dolor sit amet, consectetur adipiscing elit, sed do eiusmod tempor …" at bounding box center [664, 186] width 1013 height 32
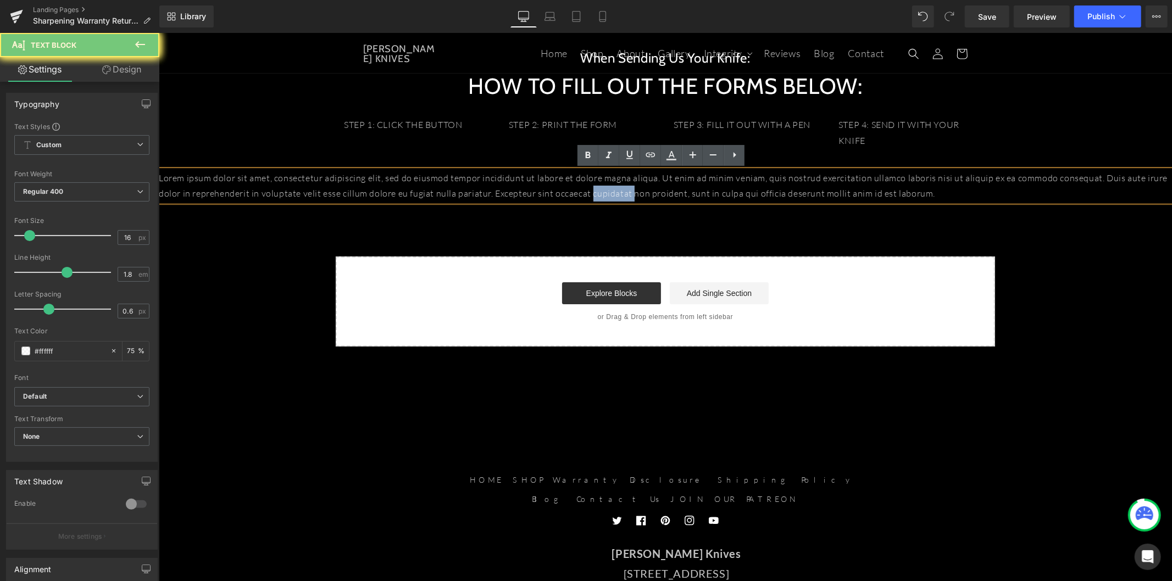
click at [598, 190] on p "Lorem ipsum dolor sit amet, consectetur adipiscing elit, sed do eiusmod tempor …" at bounding box center [664, 186] width 1013 height 32
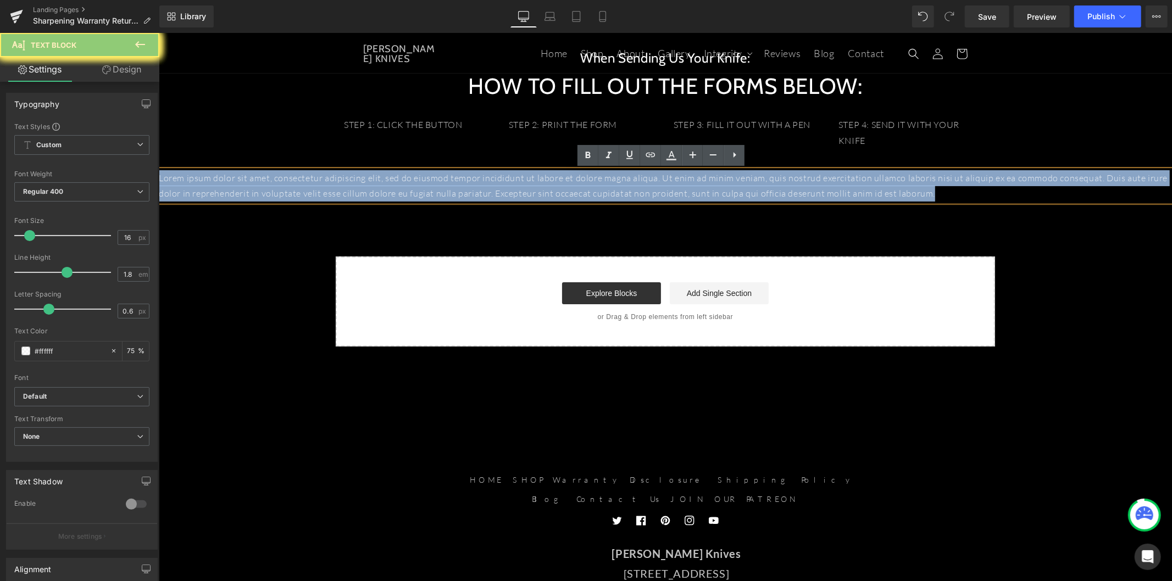
click at [598, 190] on p "Lorem ipsum dolor sit amet, consectetur adipiscing elit, sed do eiusmod tempor …" at bounding box center [664, 186] width 1013 height 32
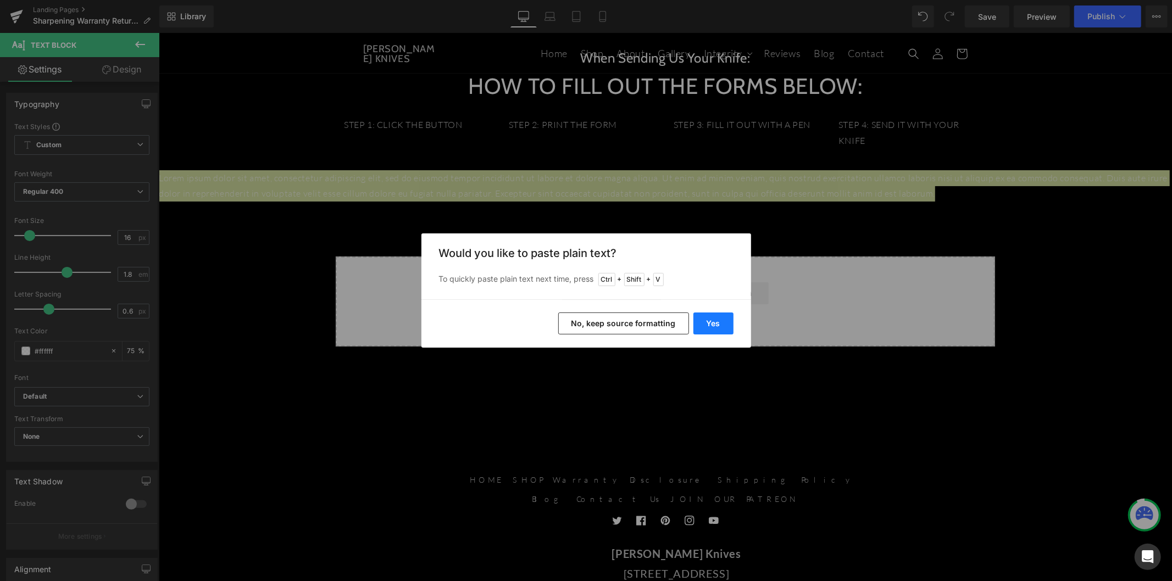
drag, startPoint x: 719, startPoint y: 328, endPoint x: 551, endPoint y: 281, distance: 174.1
click at [719, 328] on button "Yes" at bounding box center [713, 324] width 40 height 22
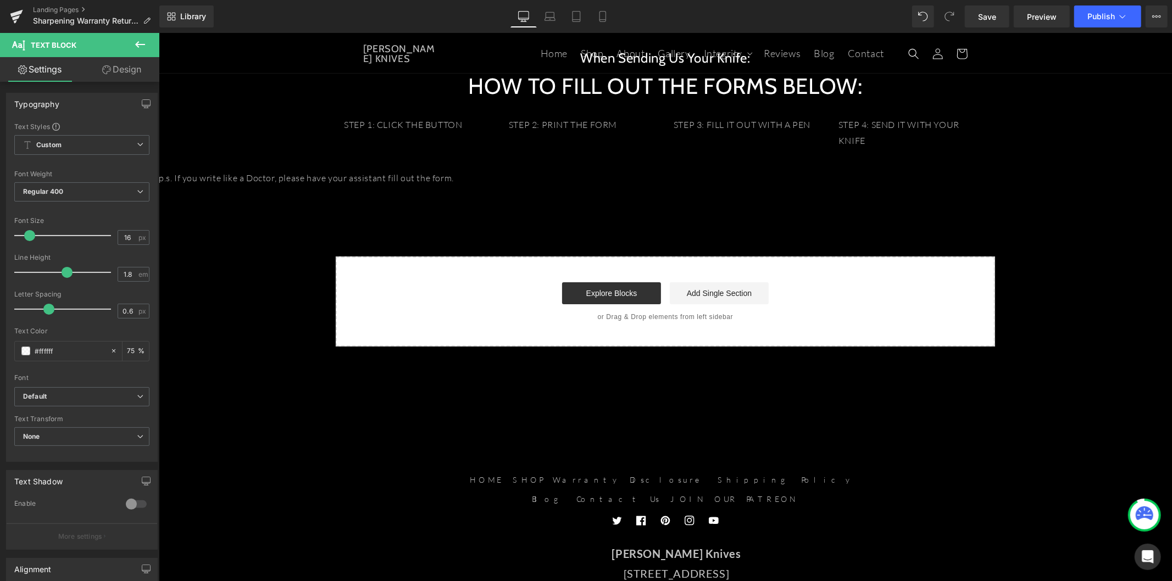
click at [330, 186] on p at bounding box center [664, 193] width 1013 height 16
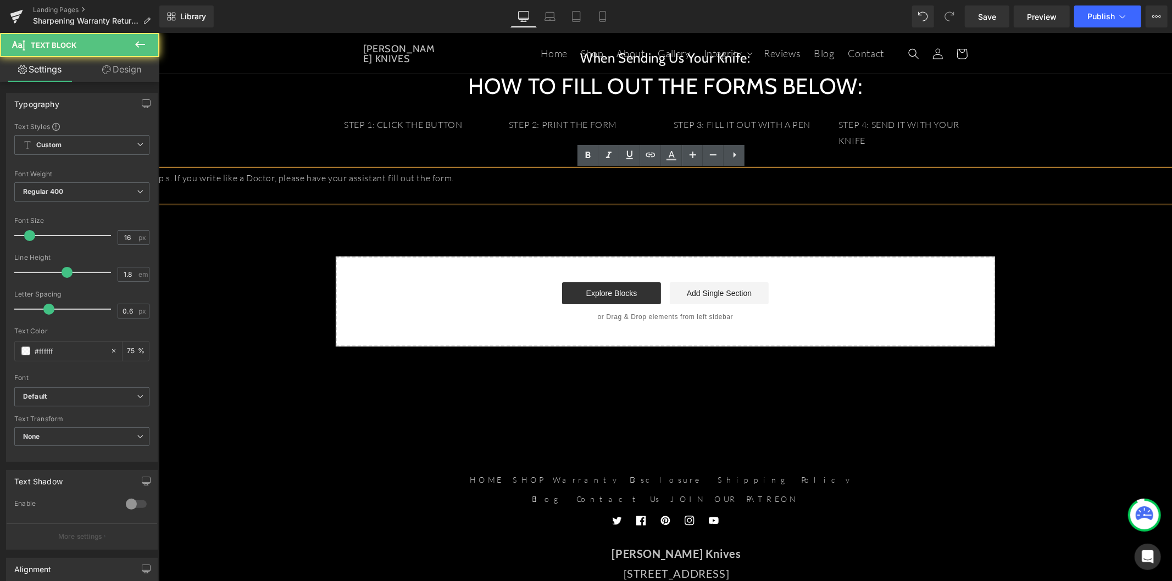
click at [281, 195] on p at bounding box center [664, 193] width 1013 height 16
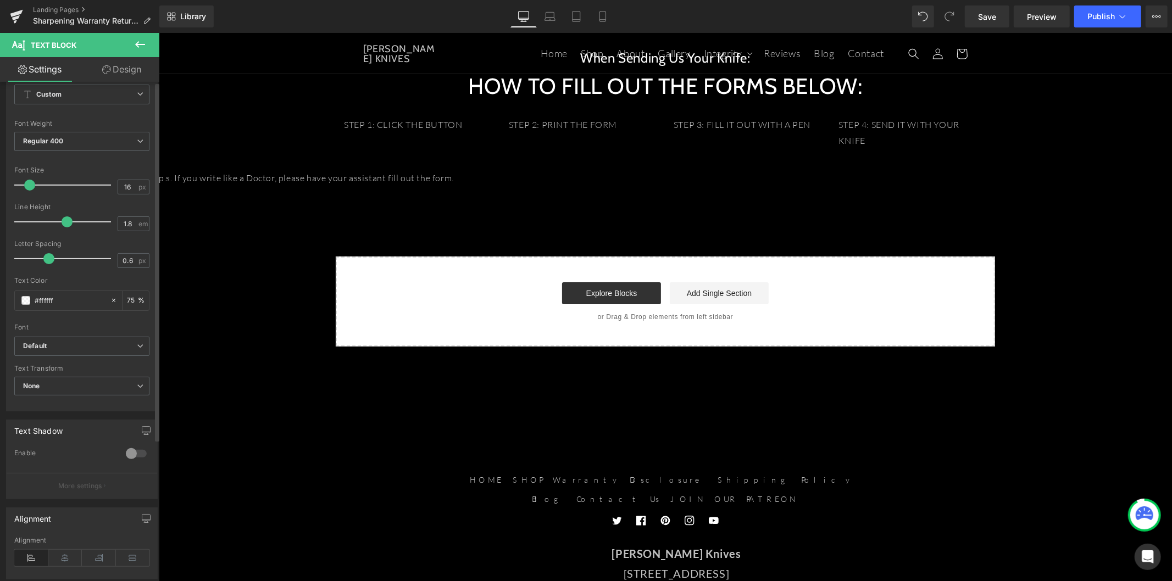
scroll to position [197, 0]
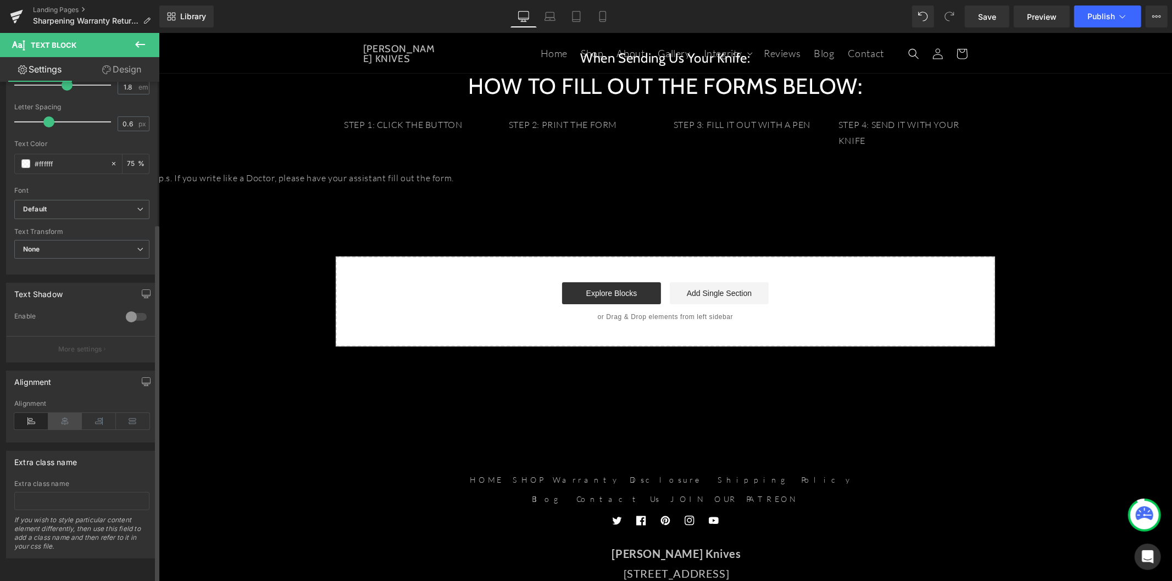
click at [66, 413] on icon at bounding box center [65, 421] width 34 height 16
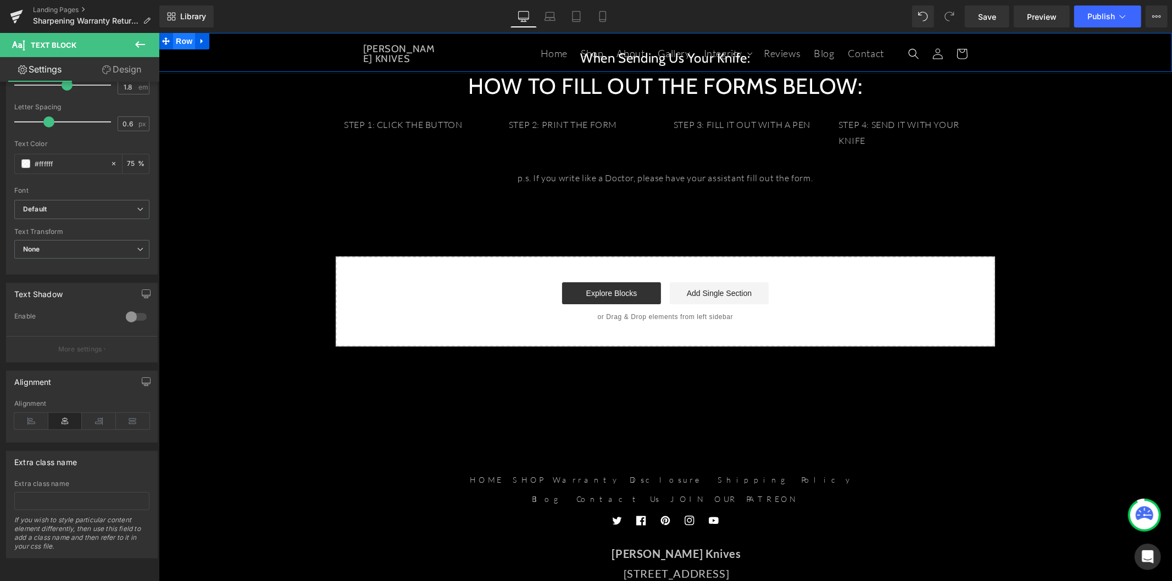
click at [184, 43] on span "Row" at bounding box center [184, 40] width 22 height 16
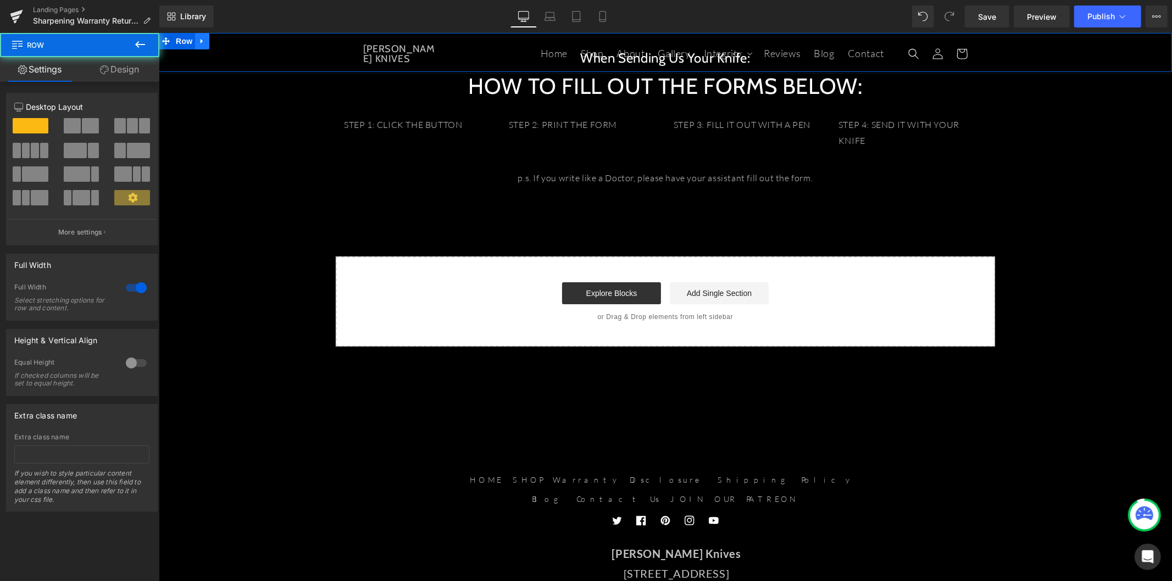
click at [194, 42] on link at bounding box center [201, 40] width 14 height 16
click at [130, 66] on link "Design" at bounding box center [120, 69] width 80 height 25
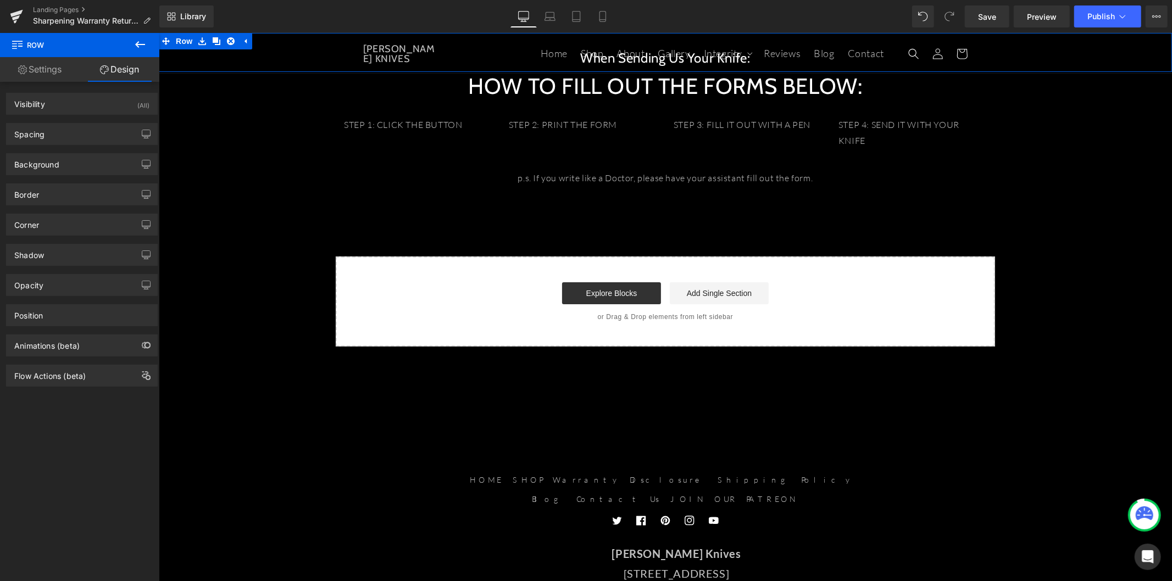
type input "0"
type input "30"
type input "0"
type input "10"
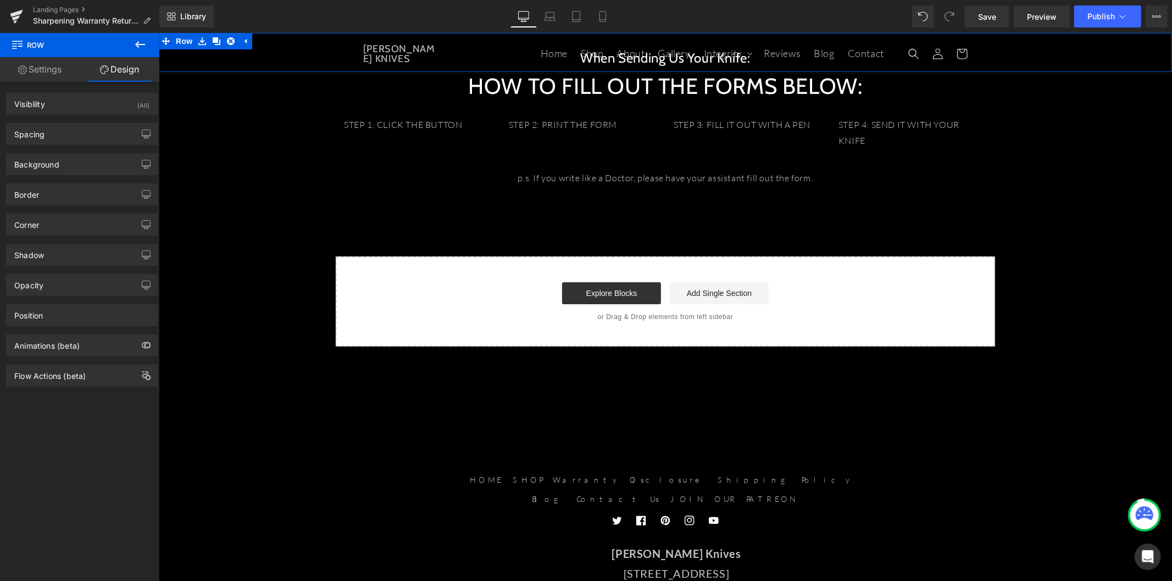
type input "0"
click at [90, 135] on div "Spacing" at bounding box center [82, 134] width 151 height 21
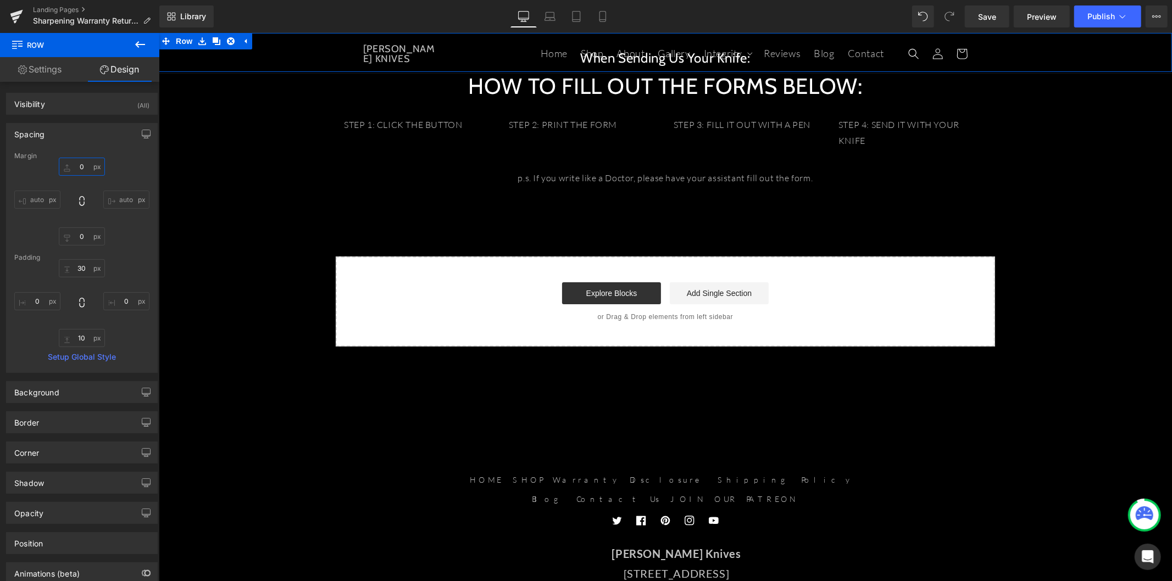
click at [81, 163] on input "0" at bounding box center [82, 167] width 46 height 18
click at [72, 166] on input "0" at bounding box center [82, 167] width 46 height 18
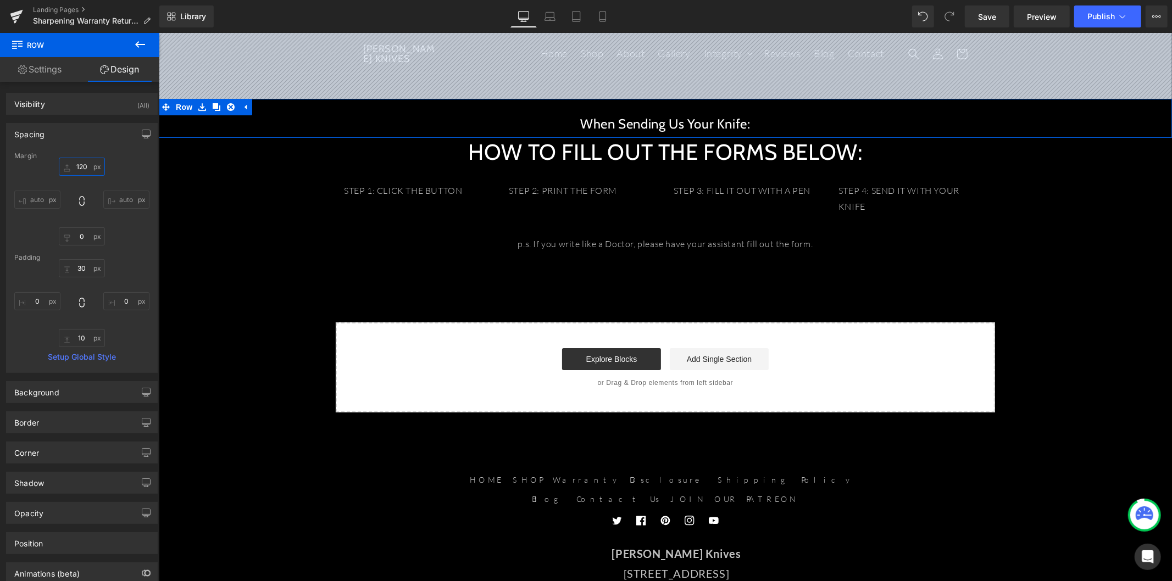
click at [77, 166] on input "120" at bounding box center [82, 167] width 46 height 18
type input "100"
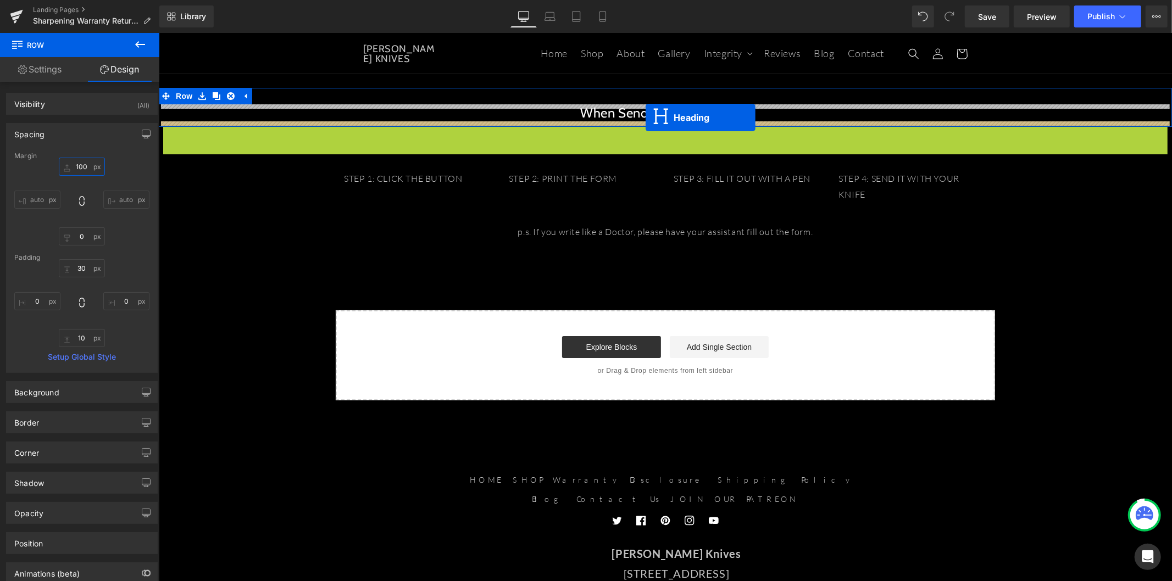
drag, startPoint x: 635, startPoint y: 138, endPoint x: 645, endPoint y: 117, distance: 23.6
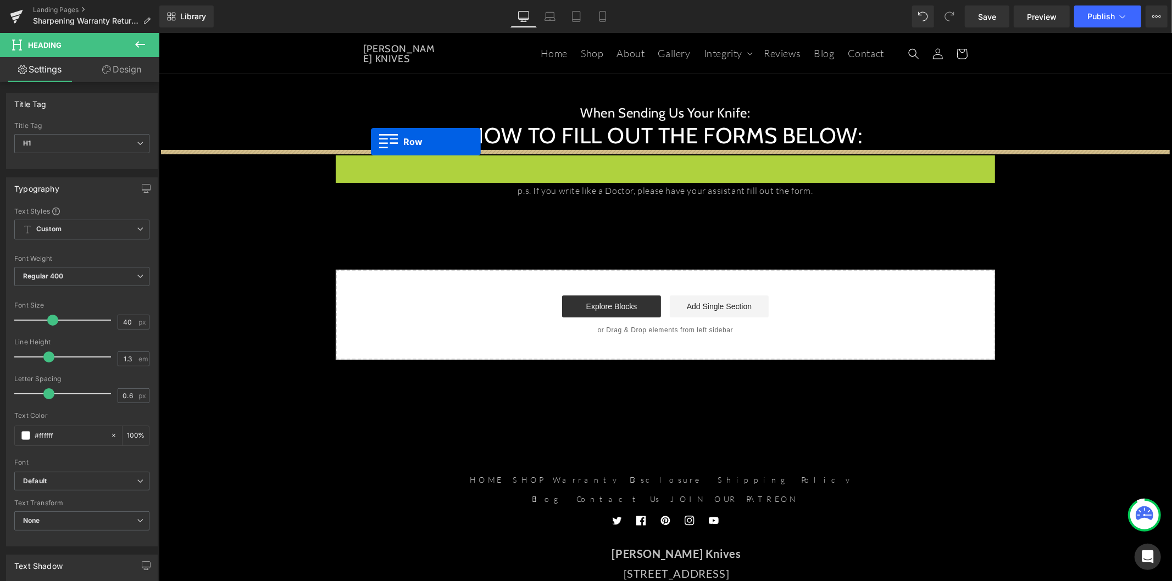
drag, startPoint x: 341, startPoint y: 162, endPoint x: 370, endPoint y: 141, distance: 35.5
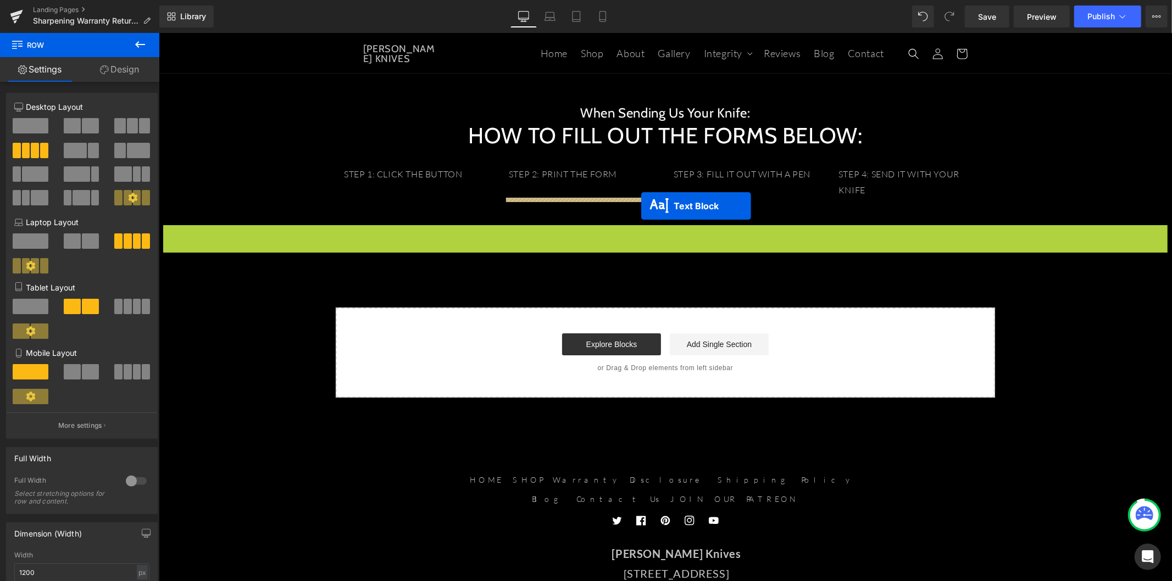
drag, startPoint x: 632, startPoint y: 240, endPoint x: 641, endPoint y: 205, distance: 35.2
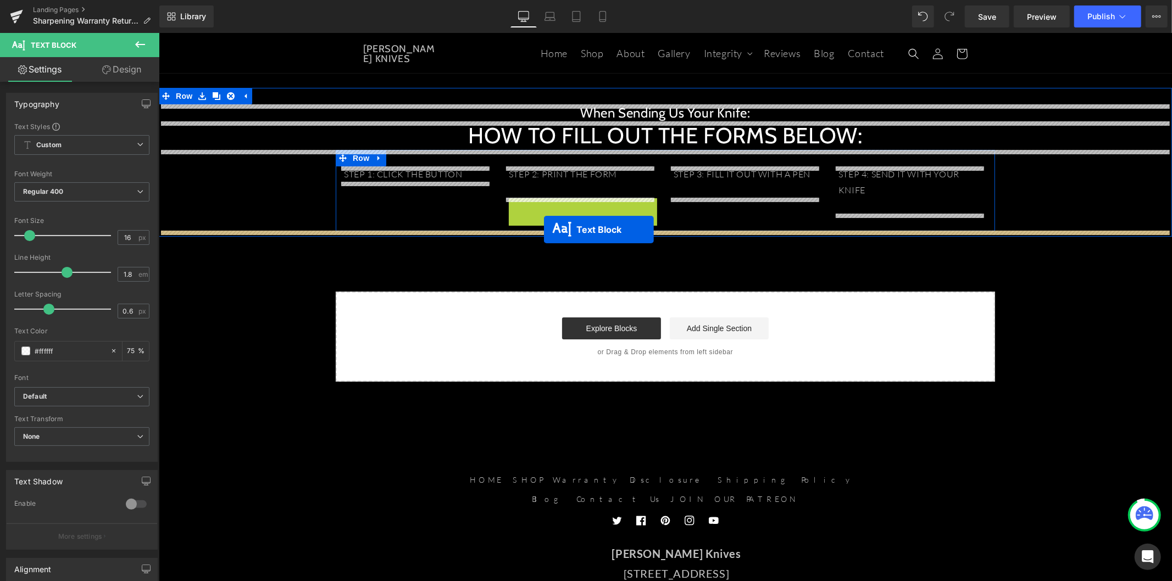
drag, startPoint x: 546, startPoint y: 221, endPoint x: 543, endPoint y: 229, distance: 8.0
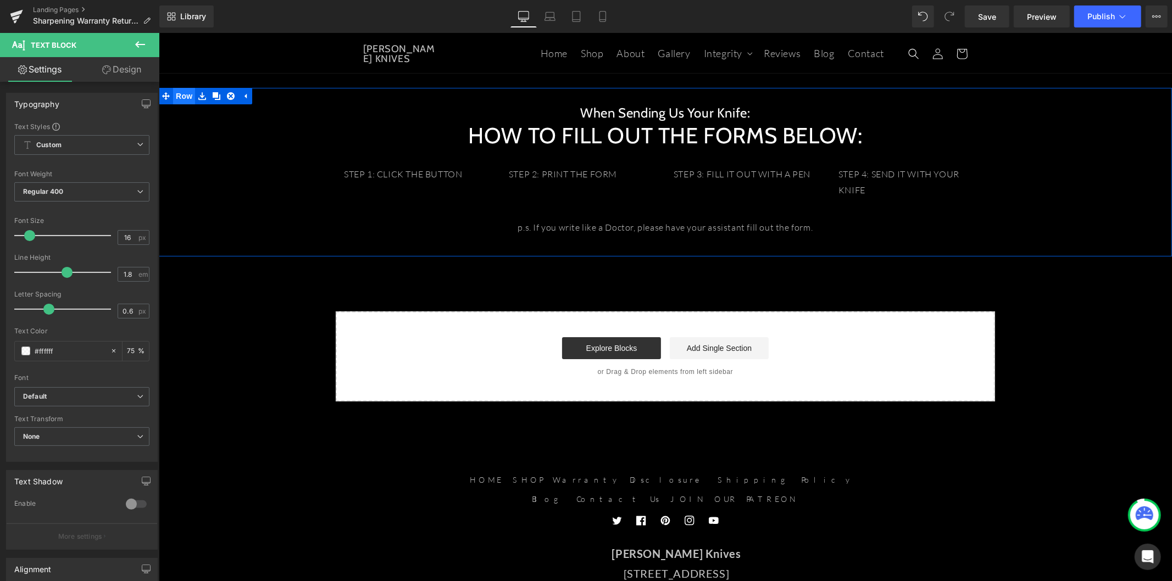
click at [183, 95] on span "Row" at bounding box center [184, 95] width 22 height 16
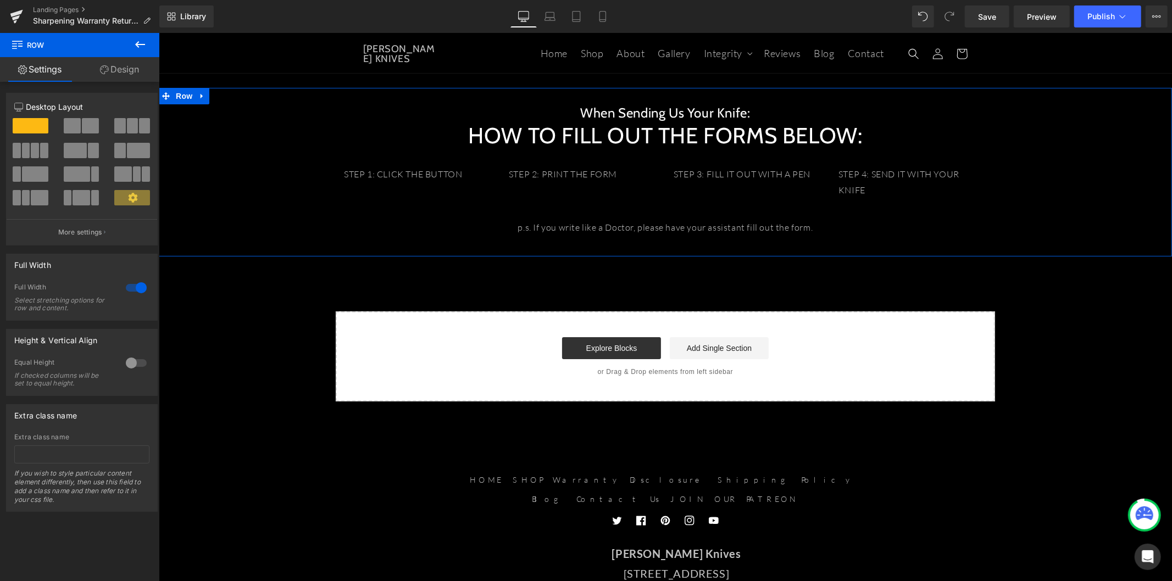
click at [124, 80] on link "Design" at bounding box center [120, 69] width 80 height 25
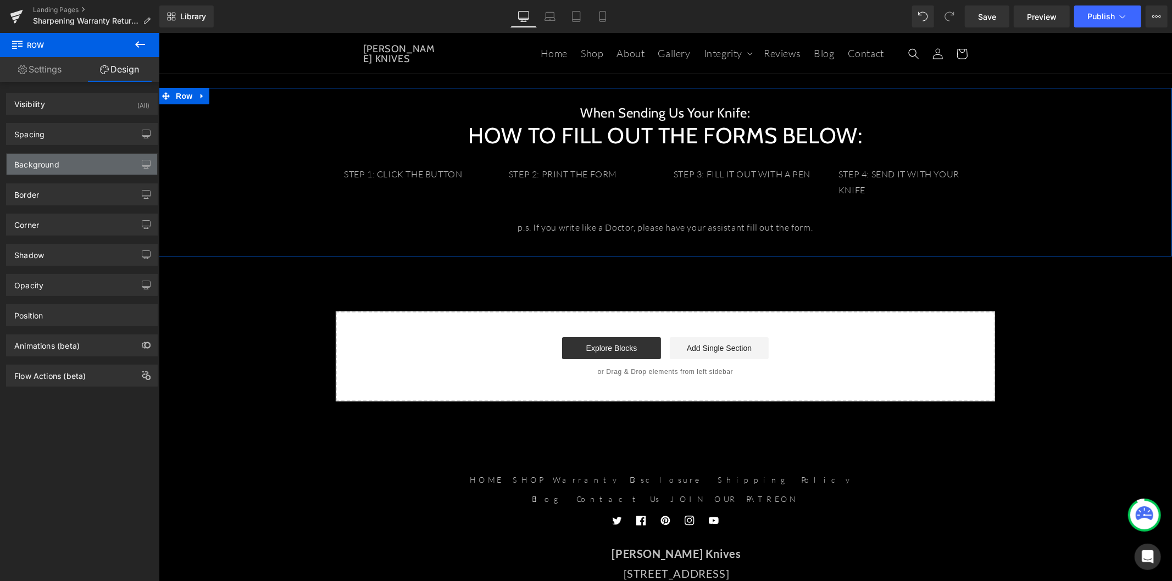
click at [104, 158] on div "Background" at bounding box center [82, 164] width 151 height 21
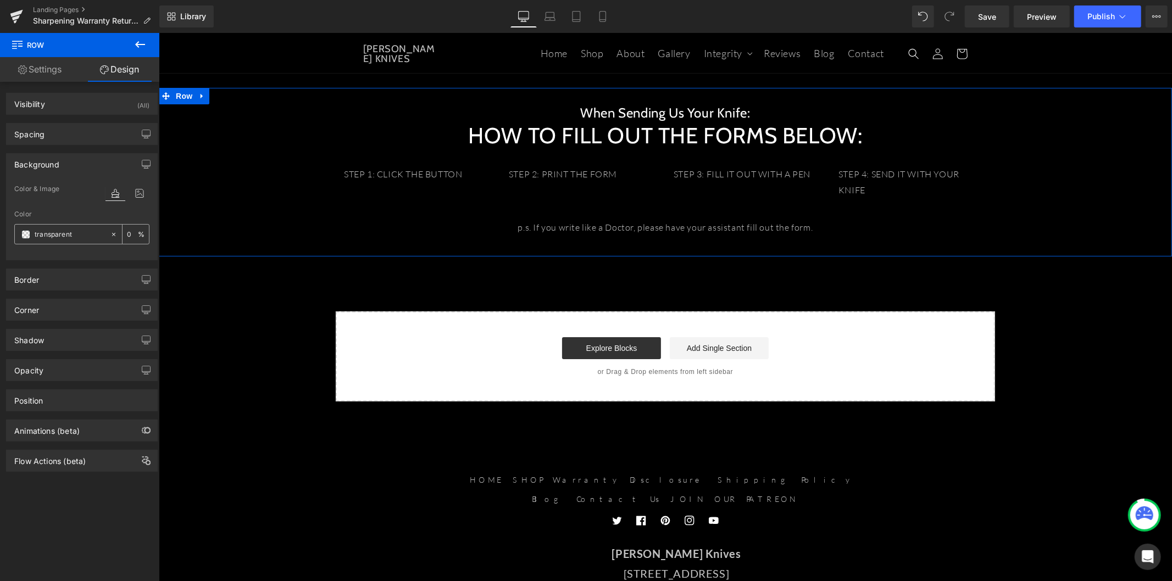
click at [62, 235] on input "transparent" at bounding box center [70, 235] width 70 height 12
paste input "#7C0606"
type input "#7C0606"
type input "100"
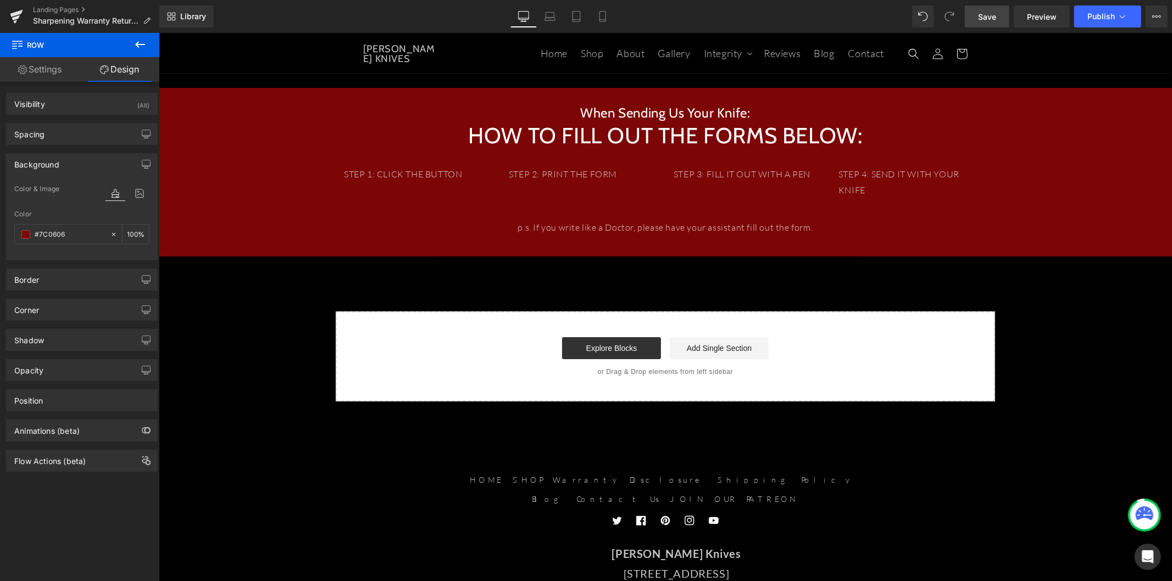
type input "#7c0606"
click at [980, 19] on span "Save" at bounding box center [987, 17] width 18 height 12
click at [138, 42] on icon at bounding box center [140, 44] width 13 height 13
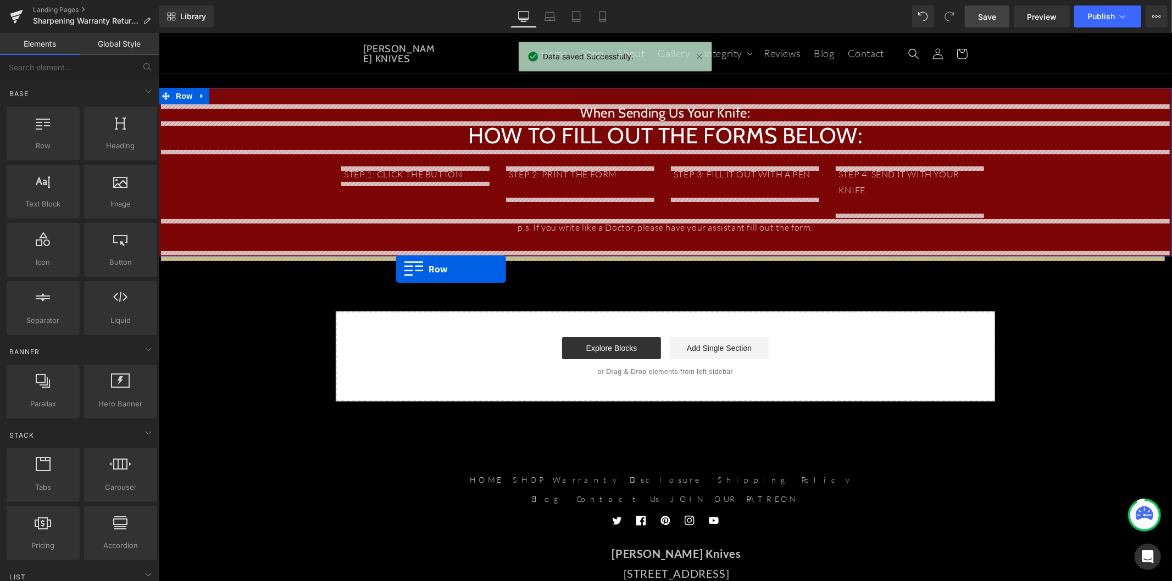
drag, startPoint x: 219, startPoint y: 179, endPoint x: 396, endPoint y: 269, distance: 198.3
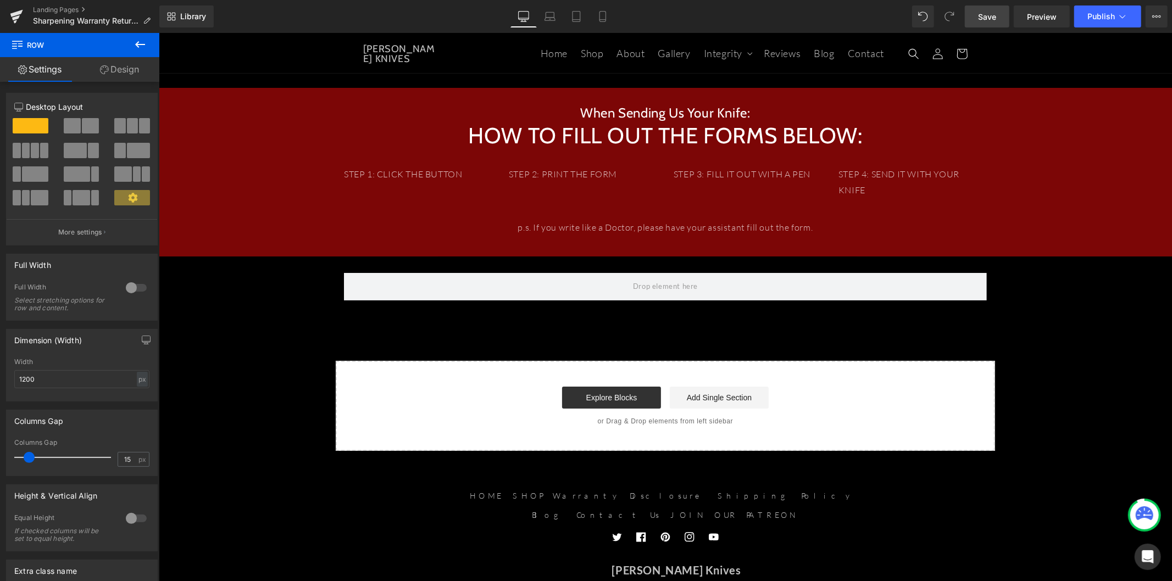
click at [144, 47] on icon at bounding box center [140, 44] width 13 height 13
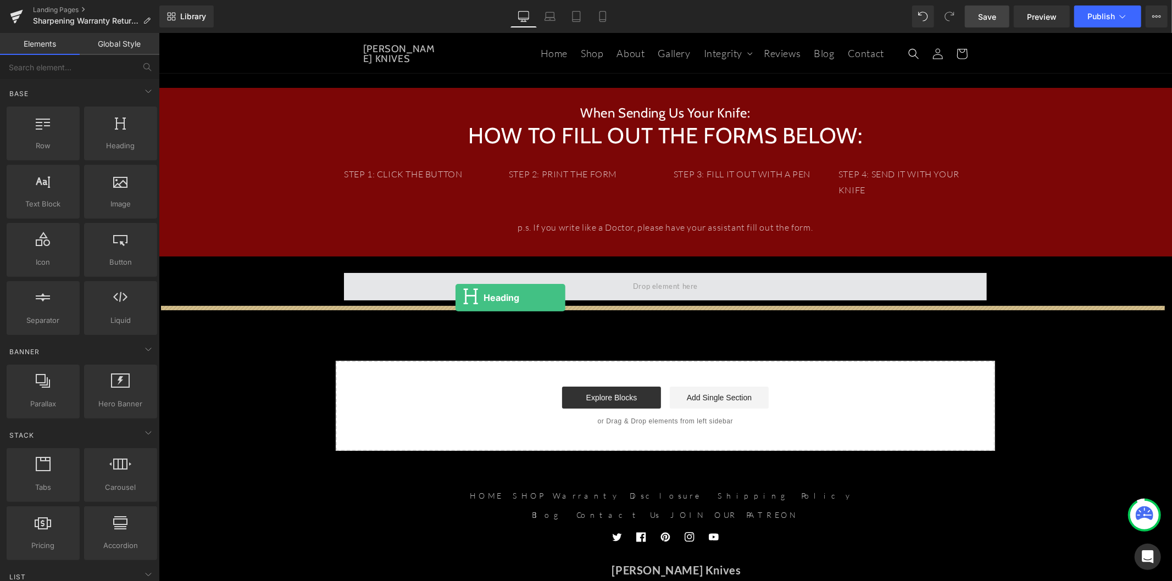
drag, startPoint x: 293, startPoint y: 170, endPoint x: 455, endPoint y: 297, distance: 205.8
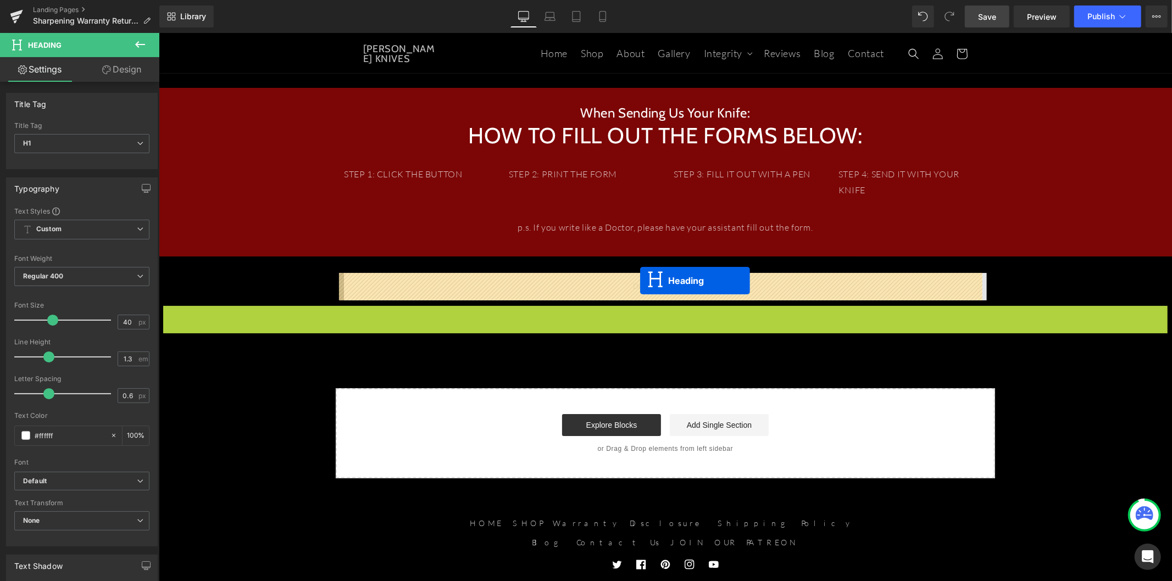
drag, startPoint x: 630, startPoint y: 321, endPoint x: 640, endPoint y: 280, distance: 42.3
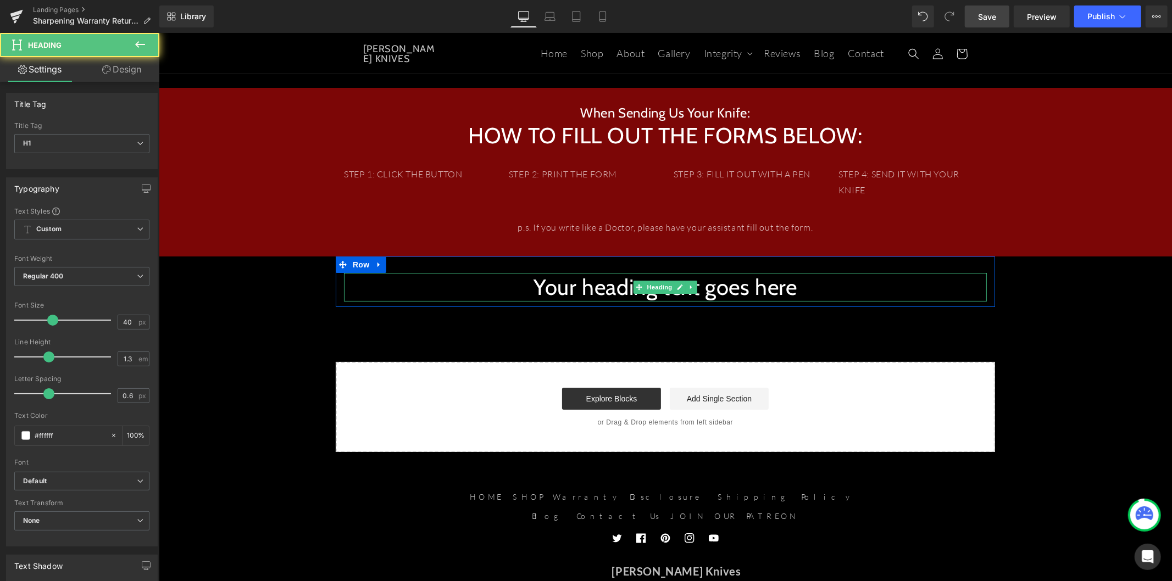
click at [583, 291] on h1 "Your heading text goes here" at bounding box center [664, 287] width 643 height 29
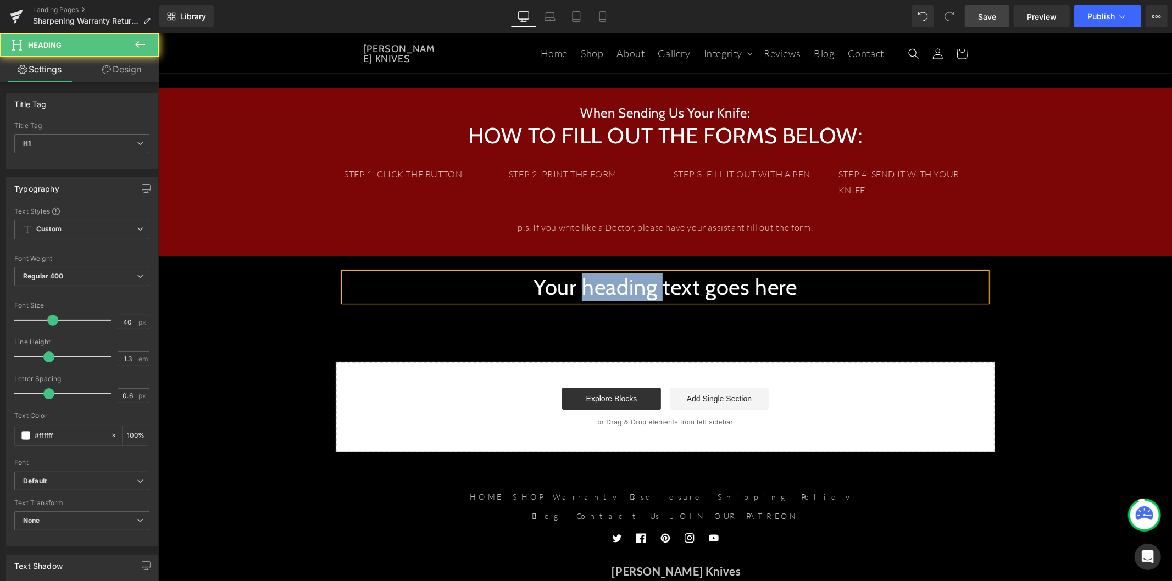
click at [583, 291] on h1 "Your heading text goes here" at bounding box center [664, 287] width 643 height 29
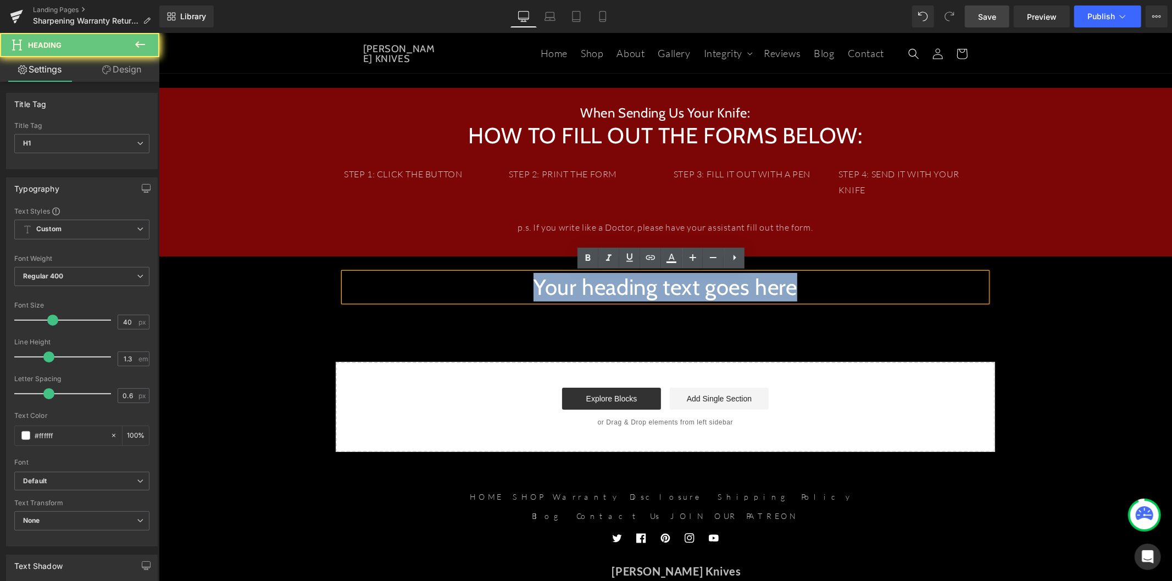
click at [583, 291] on h1 "Your heading text goes here" at bounding box center [664, 287] width 643 height 29
paste div
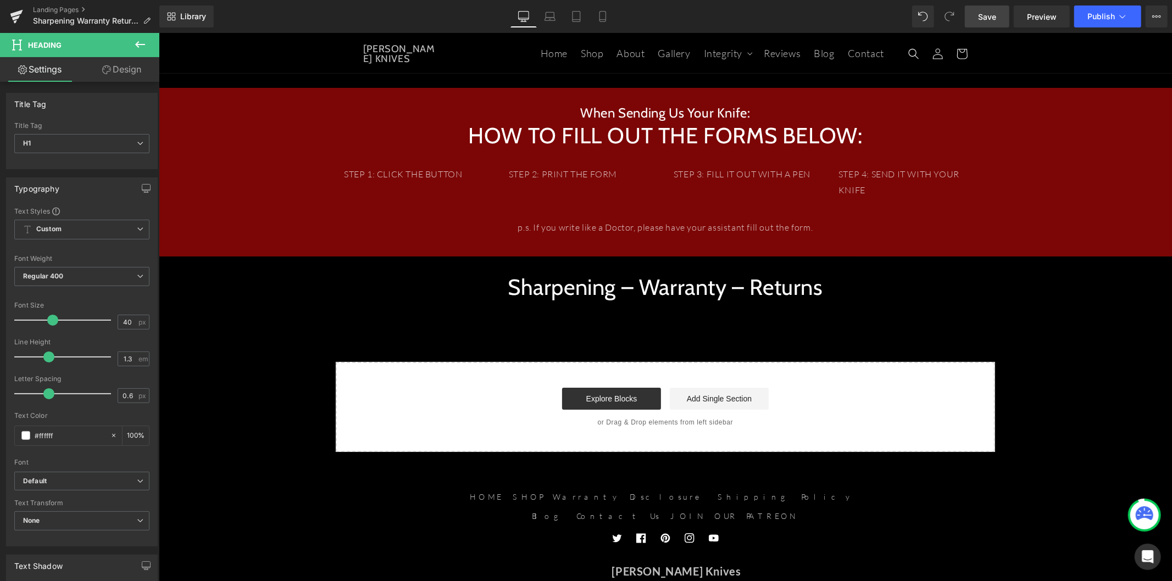
click at [139, 48] on icon at bounding box center [140, 44] width 13 height 13
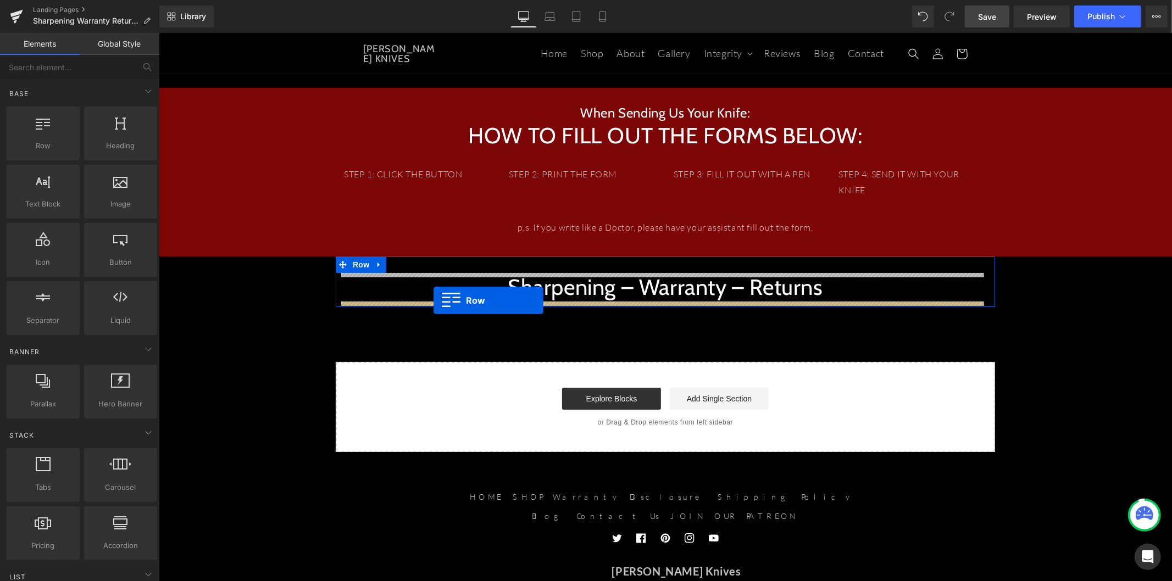
drag, startPoint x: 208, startPoint y: 164, endPoint x: 433, endPoint y: 300, distance: 263.0
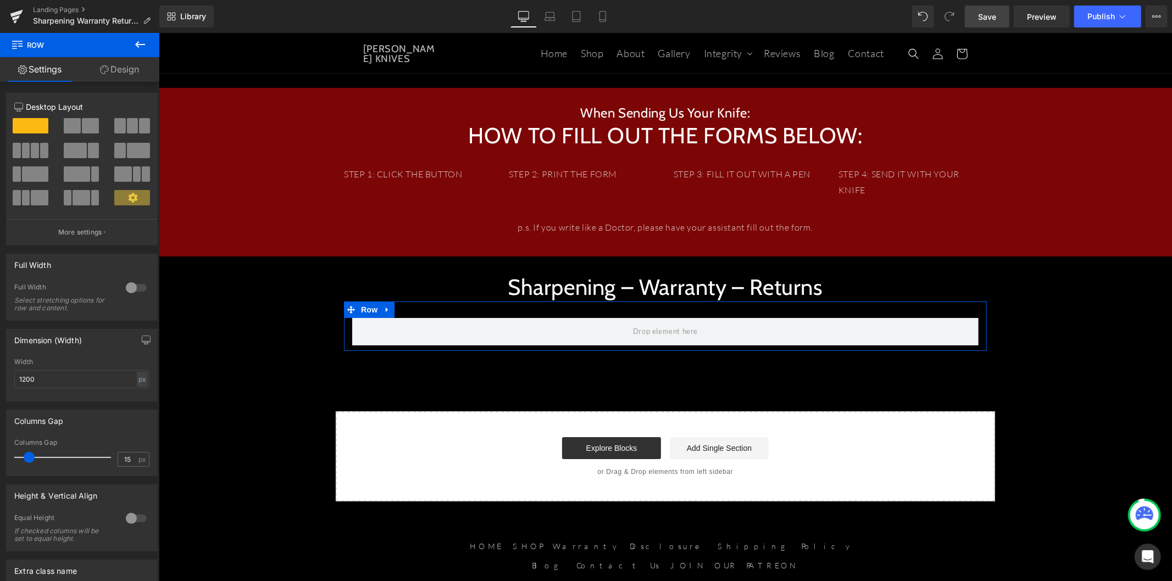
click at [121, 125] on span at bounding box center [119, 125] width 11 height 15
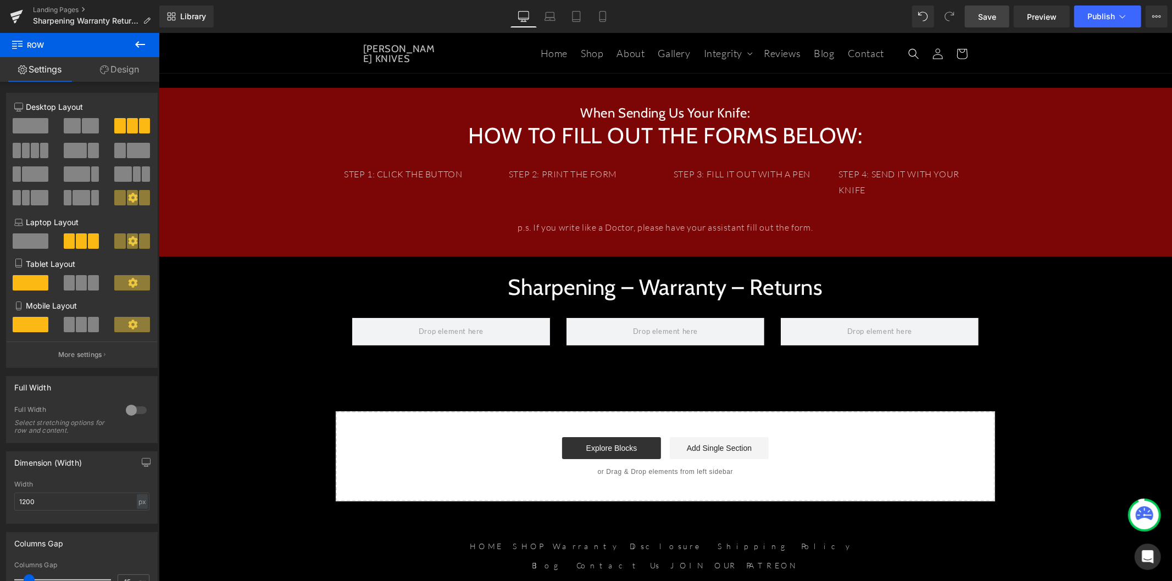
click at [137, 50] on icon at bounding box center [140, 44] width 13 height 13
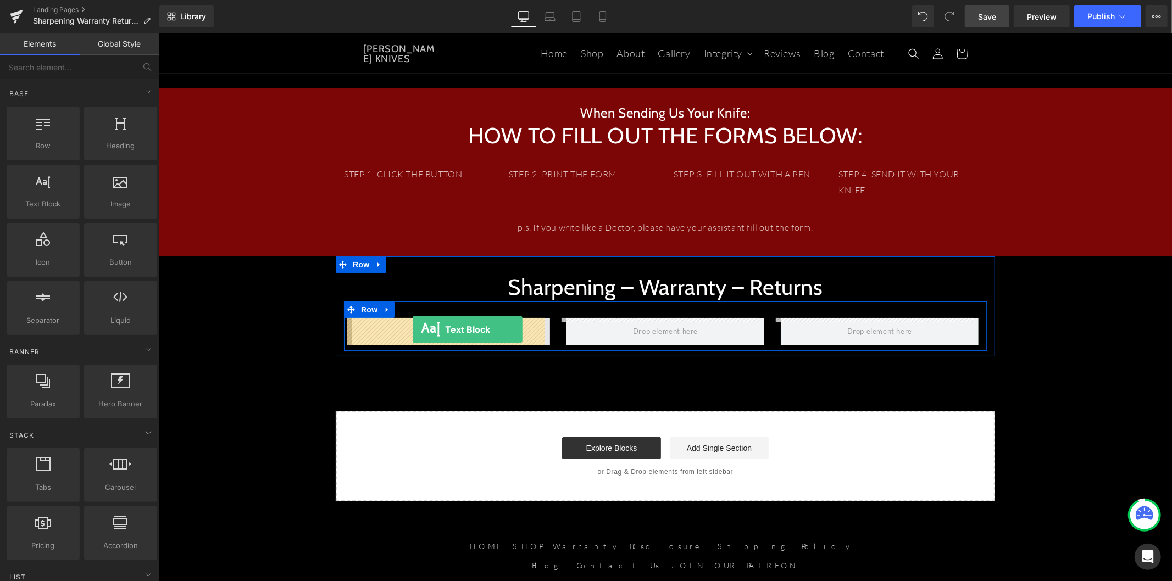
drag, startPoint x: 221, startPoint y: 221, endPoint x: 412, endPoint y: 329, distance: 219.0
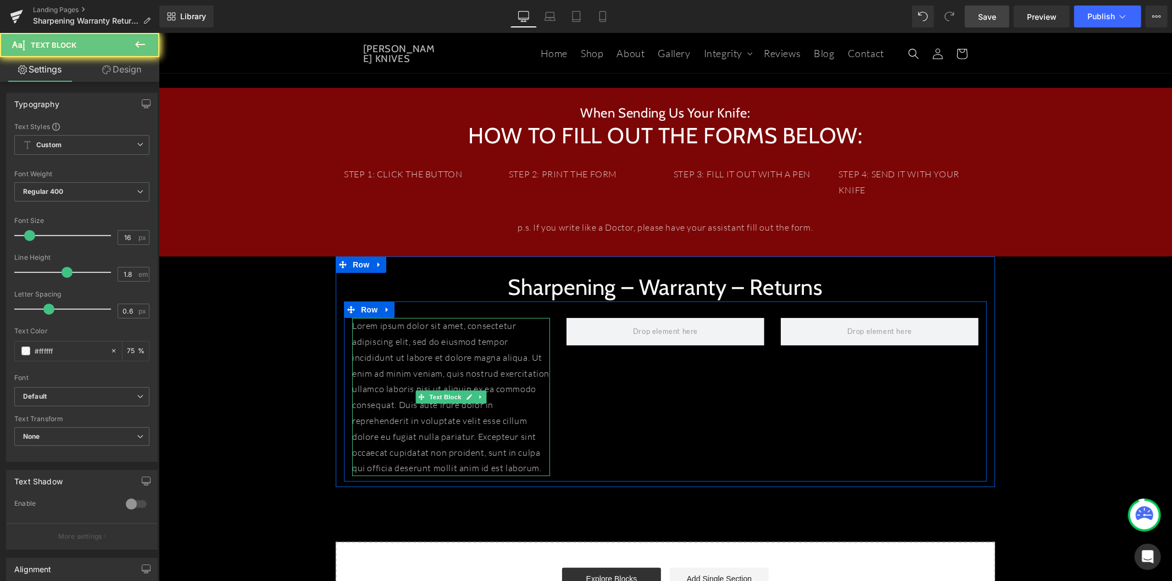
click at [440, 359] on p "Lorem ipsum dolor sit amet, consectetur adipiscing elit, sed do eiusmod tempor …" at bounding box center [451, 397] width 198 height 158
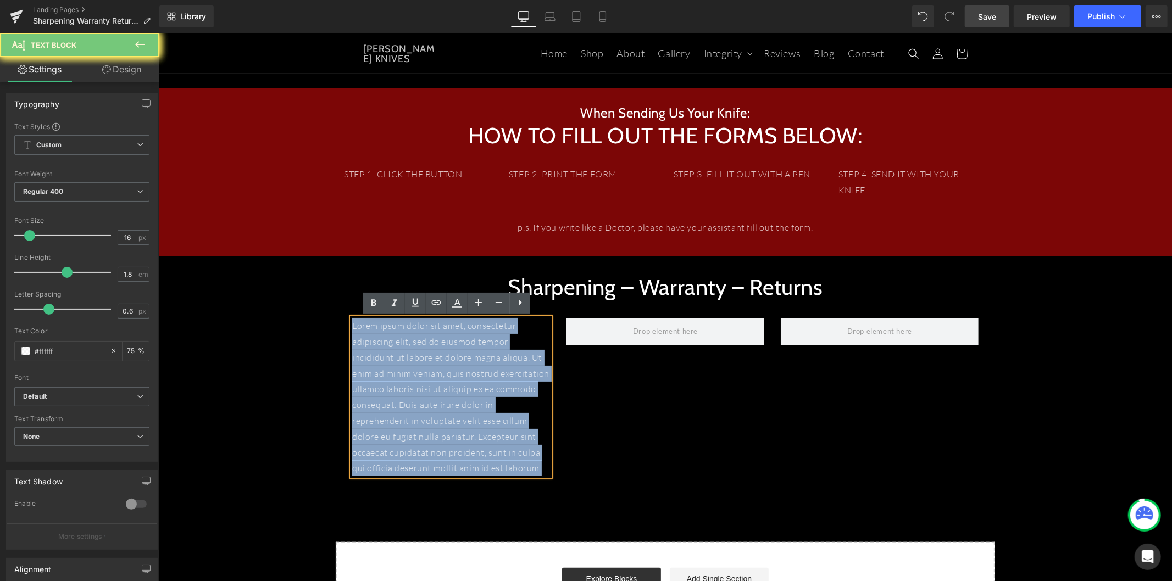
click at [440, 359] on p "Lorem ipsum dolor sit amet, consectetur adipiscing elit, sed do eiusmod tempor …" at bounding box center [451, 397] width 198 height 158
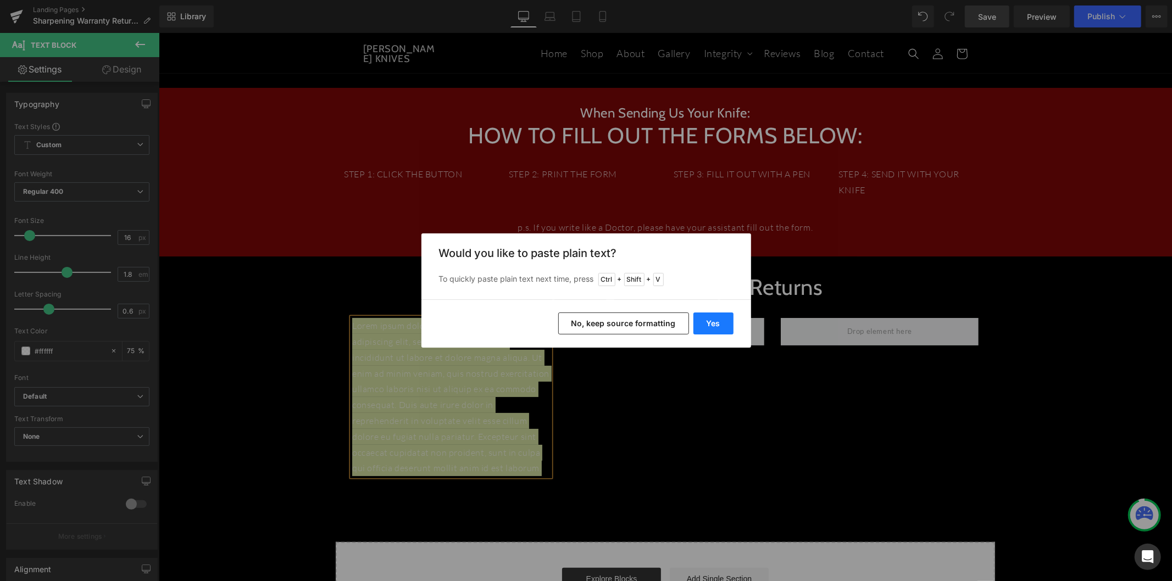
click at [705, 321] on button "Yes" at bounding box center [713, 324] width 40 height 22
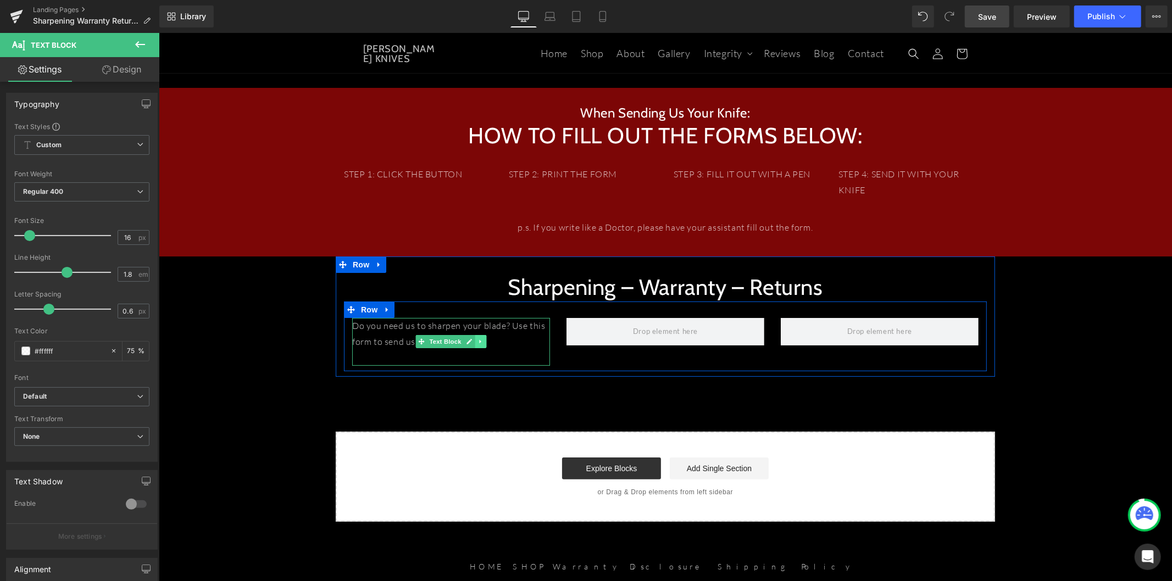
click at [477, 342] on icon at bounding box center [480, 341] width 6 height 7
click at [471, 343] on icon at bounding box center [474, 341] width 6 height 7
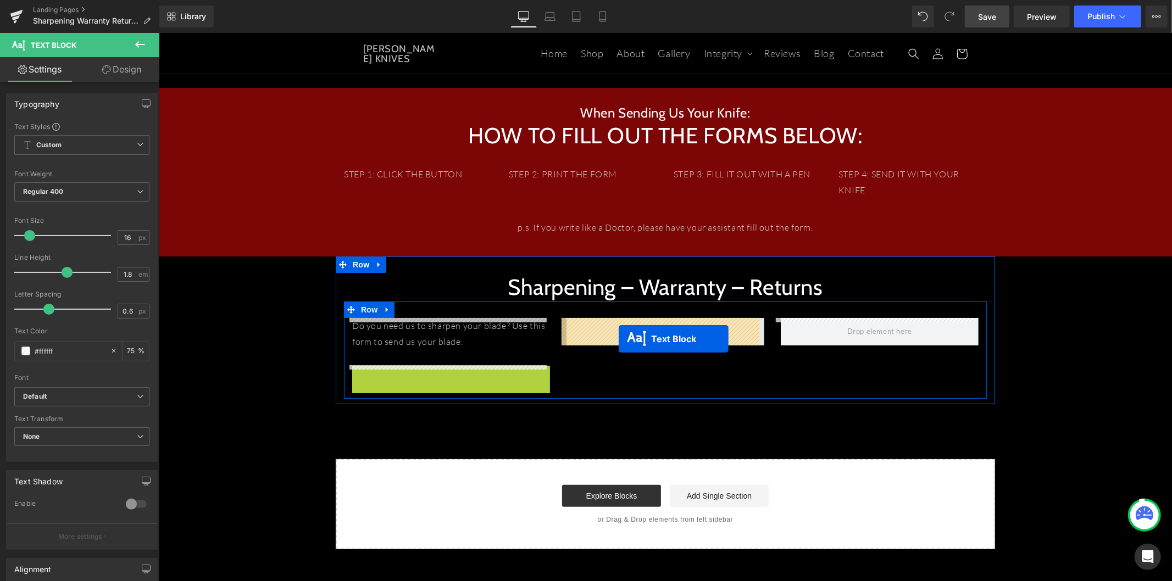
drag, startPoint x: 419, startPoint y: 390, endPoint x: 618, endPoint y: 338, distance: 205.6
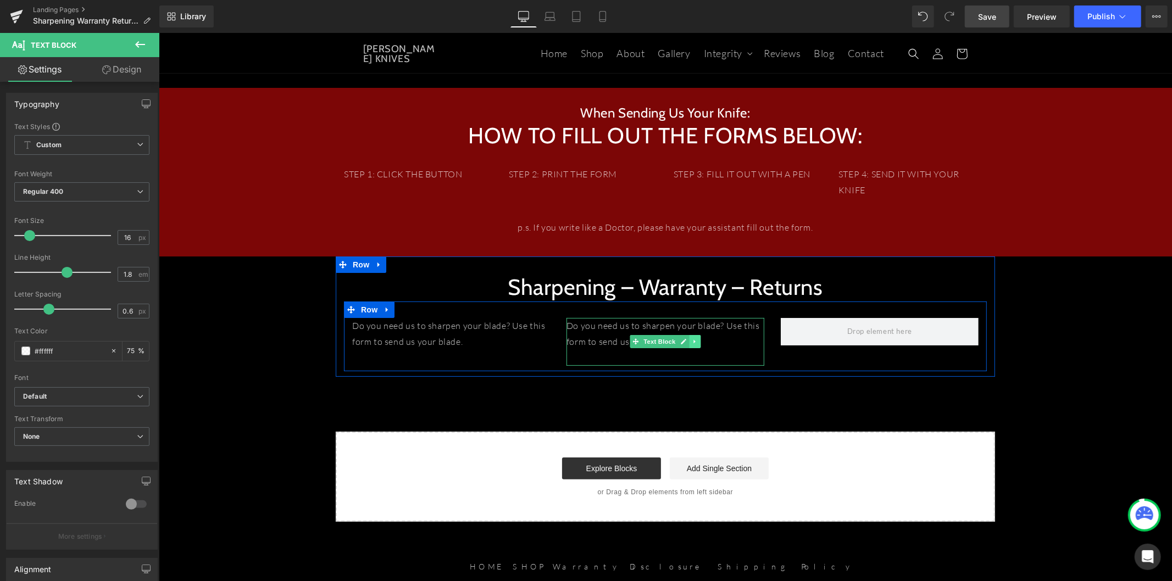
click at [691, 342] on icon at bounding box center [694, 341] width 6 height 7
click at [683, 344] on link at bounding box center [689, 341] width 12 height 13
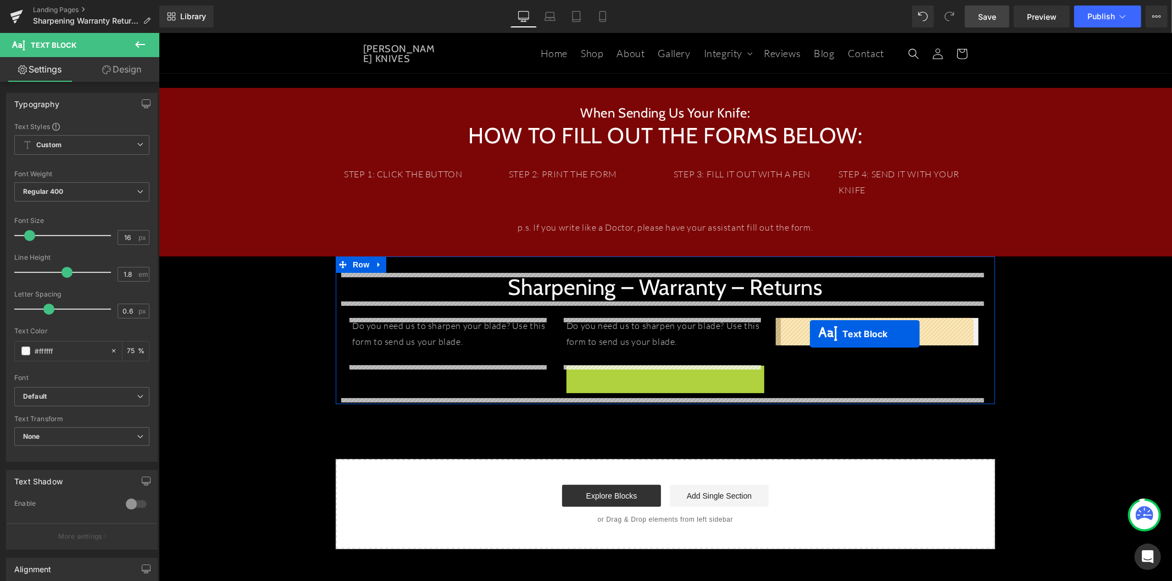
drag, startPoint x: 631, startPoint y: 390, endPoint x: 814, endPoint y: 372, distance: 183.3
